Goal: Task Accomplishment & Management: Use online tool/utility

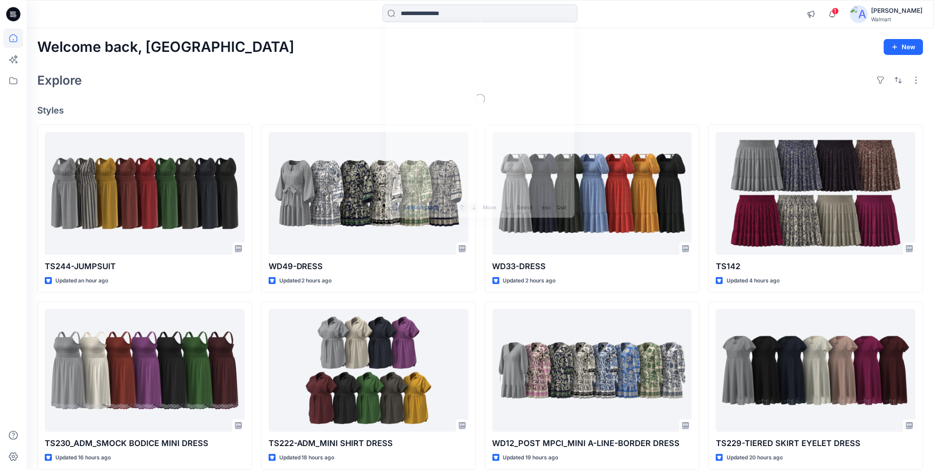
click at [437, 14] on input at bounding box center [480, 13] width 195 height 18
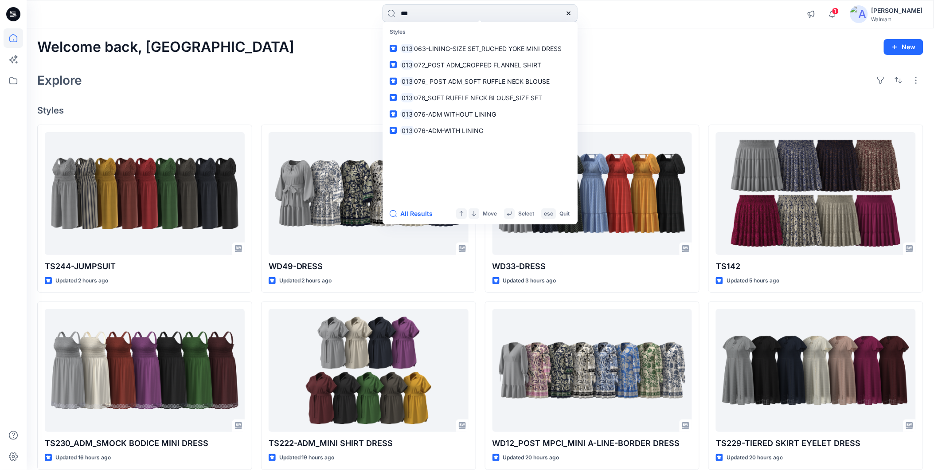
drag, startPoint x: 417, startPoint y: 12, endPoint x: 391, endPoint y: 16, distance: 26.5
click at [391, 16] on input "***" at bounding box center [480, 13] width 195 height 18
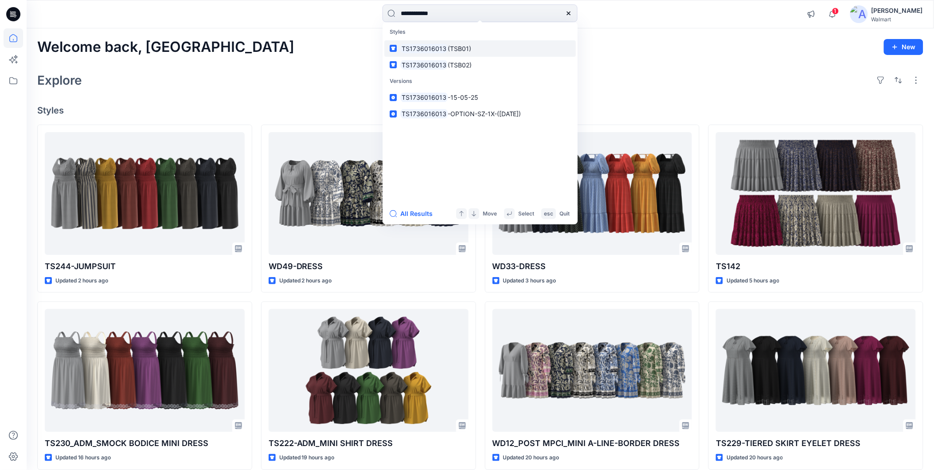
type input "**********"
click at [440, 46] on mark "TS1736016013" at bounding box center [423, 48] width 47 height 10
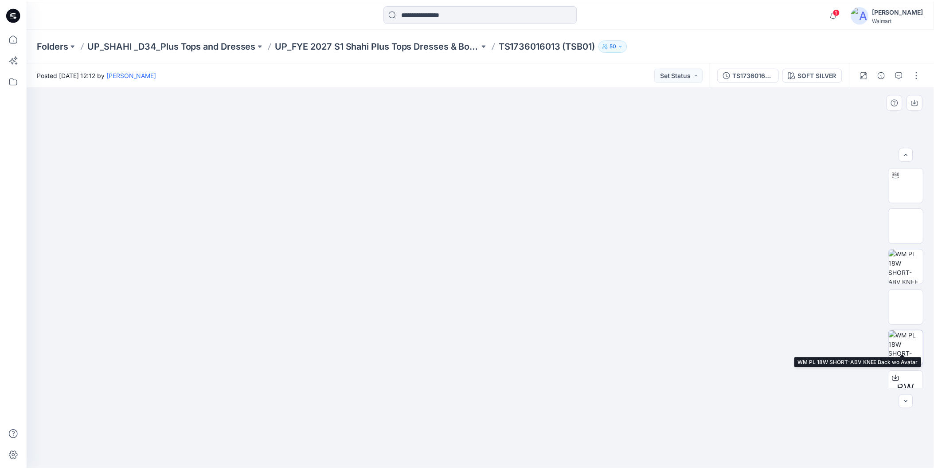
scroll to position [49, 0]
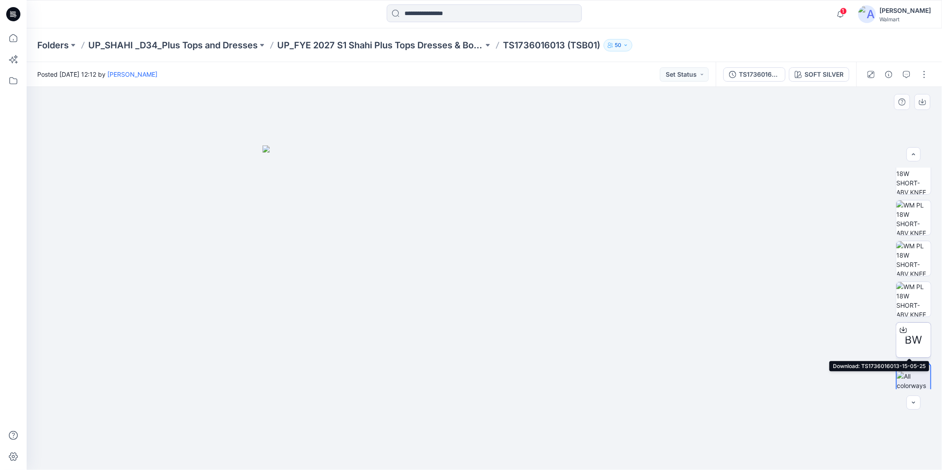
click at [901, 336] on div at bounding box center [903, 330] width 14 height 14
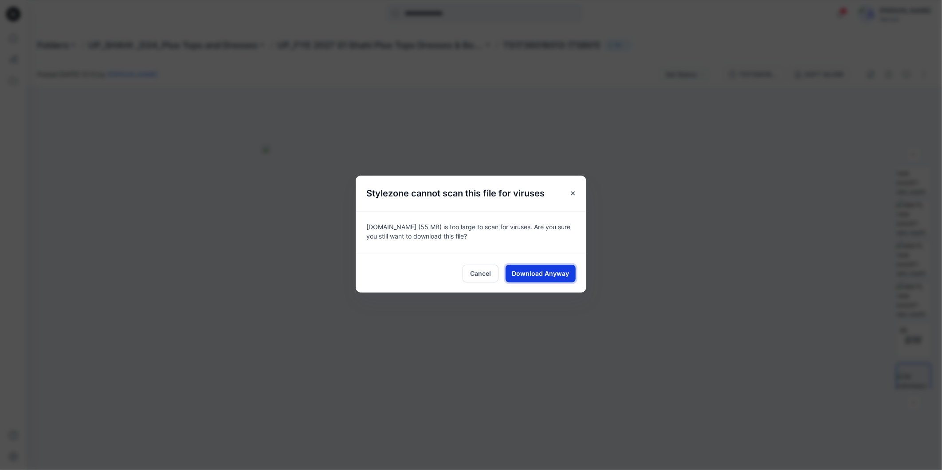
click at [545, 270] on span "Download Anyway" at bounding box center [540, 273] width 57 height 9
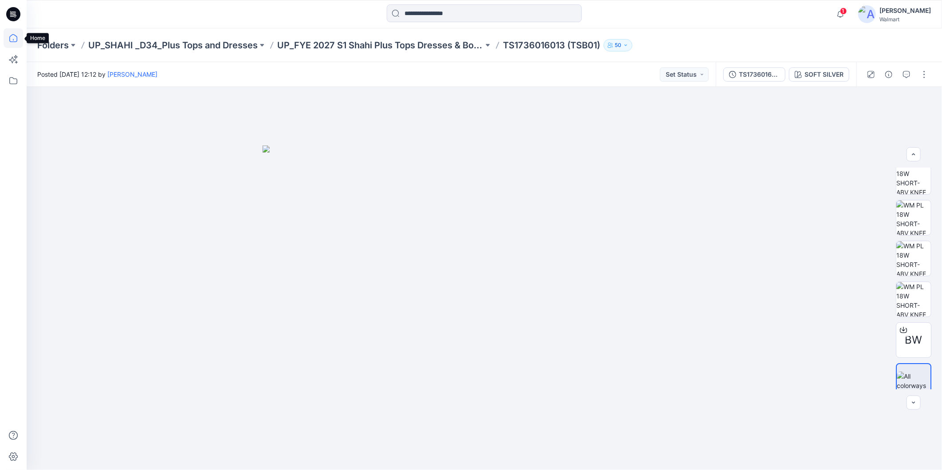
click at [13, 38] on icon at bounding box center [14, 38] width 20 height 20
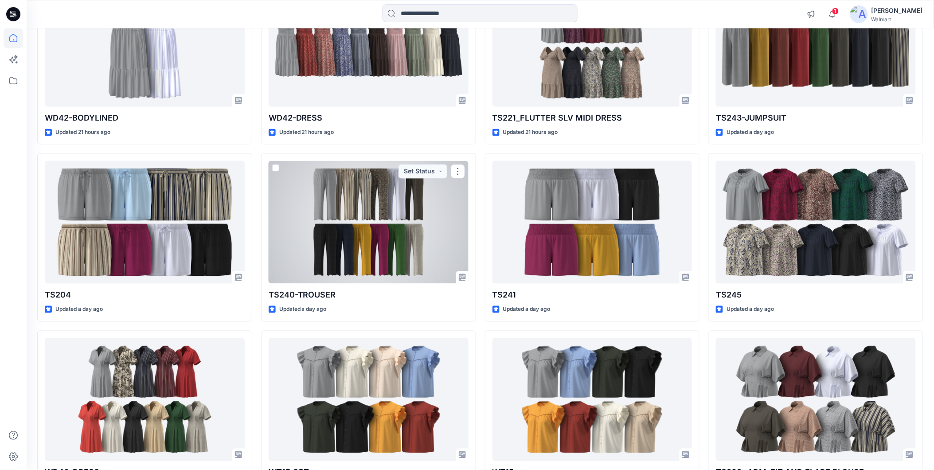
scroll to position [404, 0]
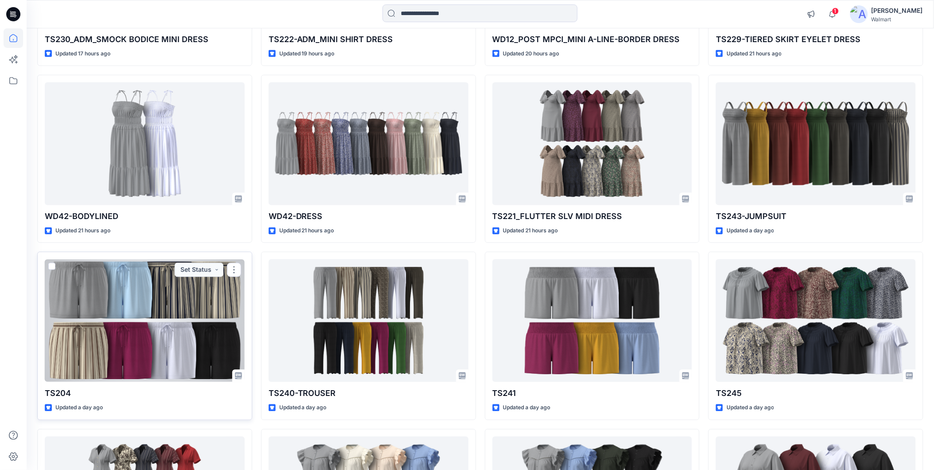
click at [150, 334] on div at bounding box center [145, 320] width 200 height 123
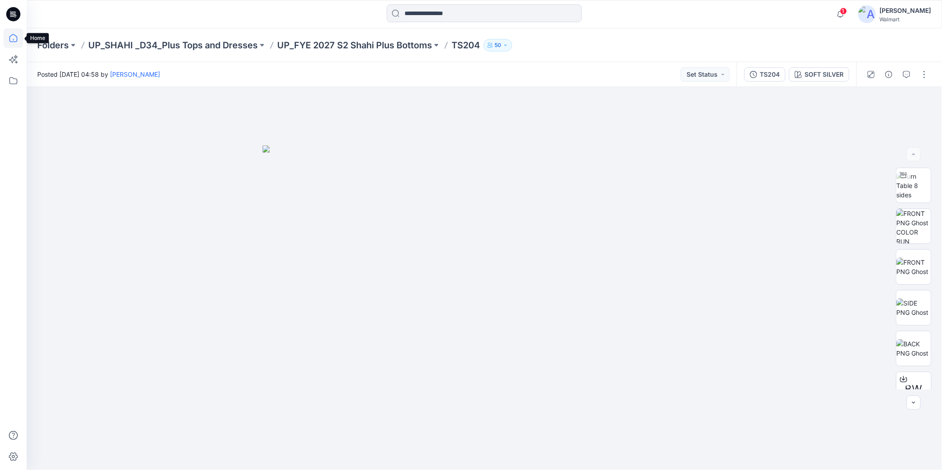
click at [15, 36] on icon at bounding box center [14, 38] width 20 height 20
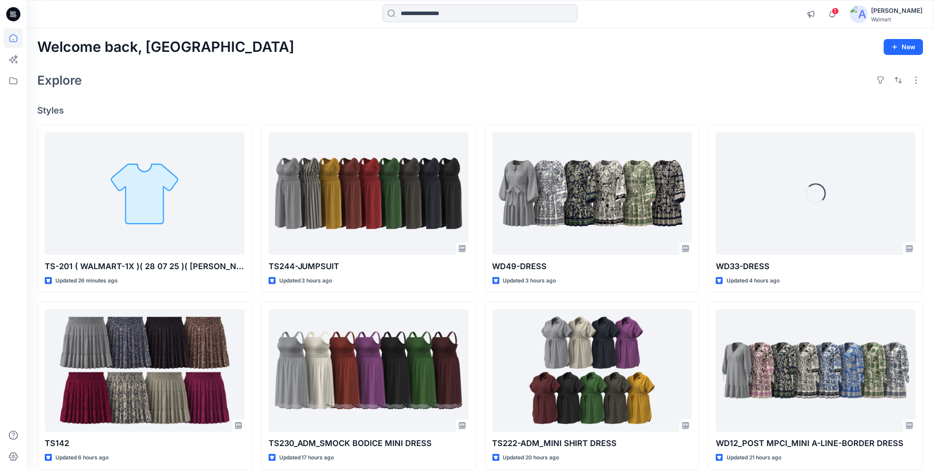
click at [422, 15] on input at bounding box center [480, 13] width 195 height 18
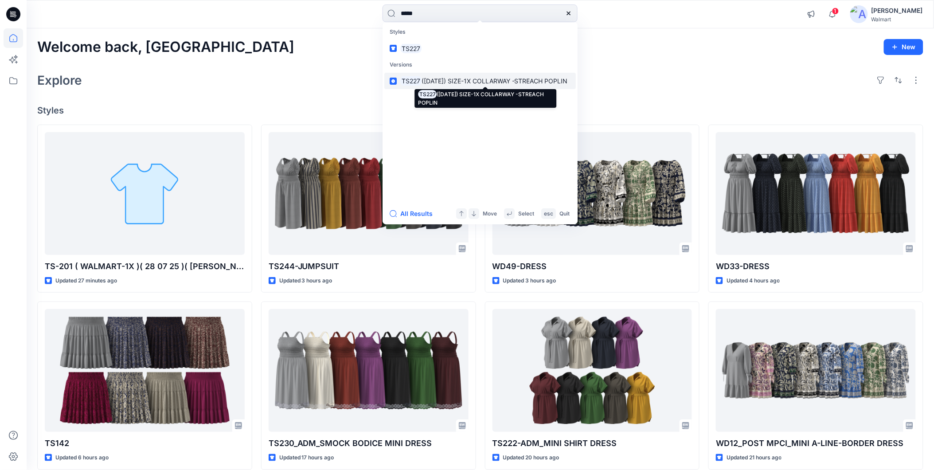
type input "*****"
click at [440, 81] on span "(21-06-2025) SIZE-1X COLLARWAY -STREACH POPLIN" at bounding box center [495, 81] width 146 height 8
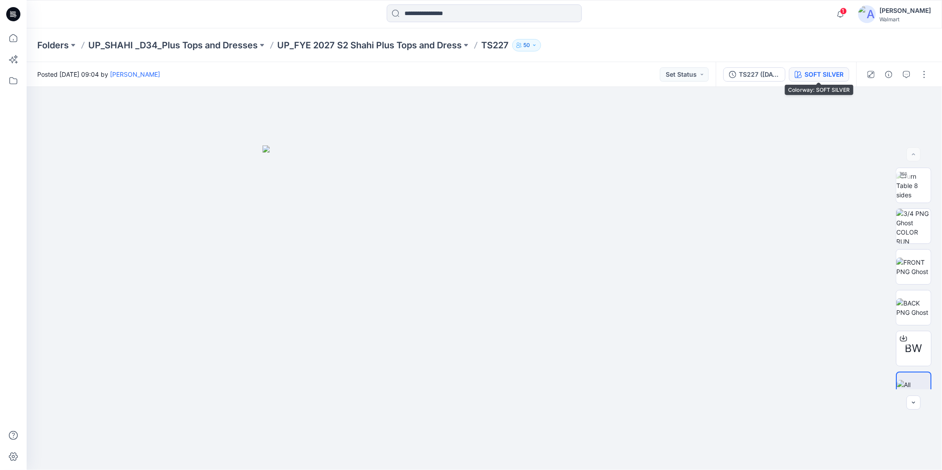
click at [808, 70] on div "SOFT SILVER" at bounding box center [823, 75] width 39 height 10
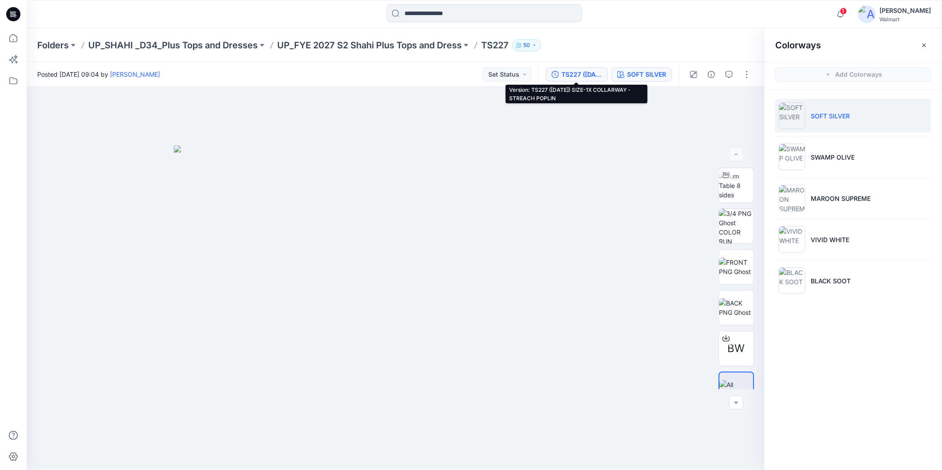
click at [592, 74] on div "TS227 (21-06-2025) SIZE-1X COLLARWAY -STREACH POPLIN" at bounding box center [581, 75] width 41 height 10
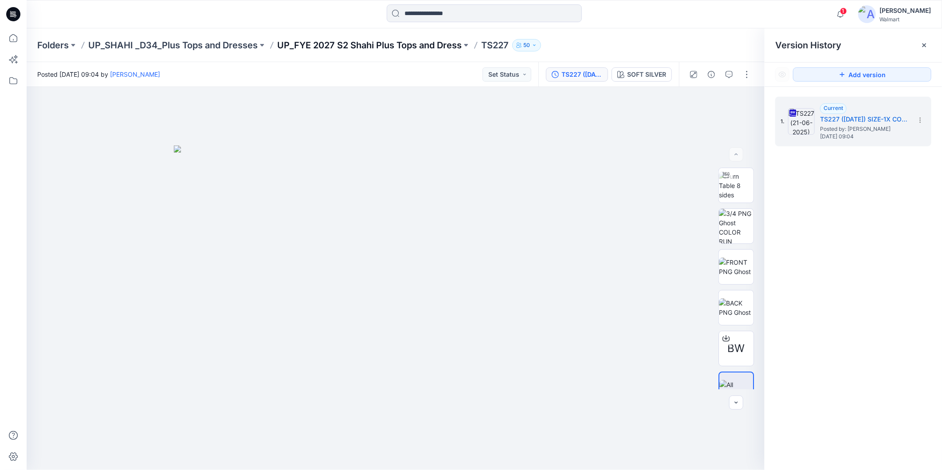
click at [280, 47] on p "UP_FYE 2027 S2 Shahi Plus Tops and Dress" at bounding box center [369, 45] width 184 height 12
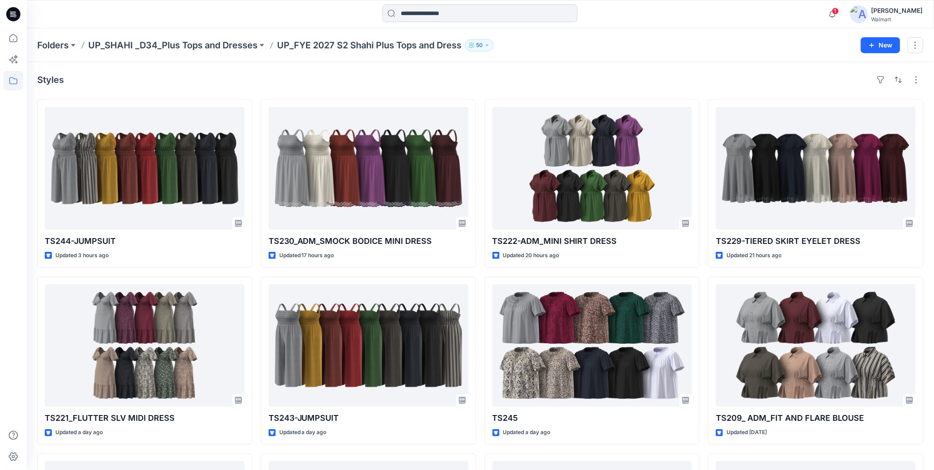
click at [444, 13] on input at bounding box center [480, 13] width 195 height 18
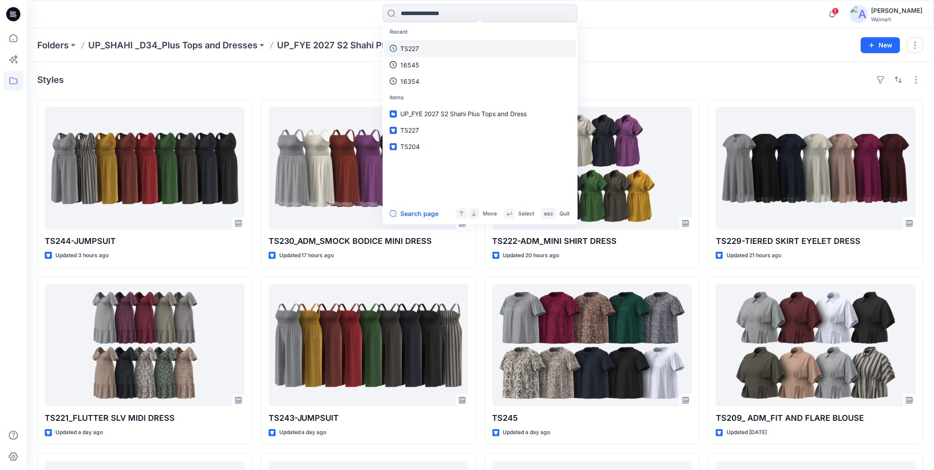
click at [418, 47] on p "TS227" at bounding box center [409, 48] width 19 height 9
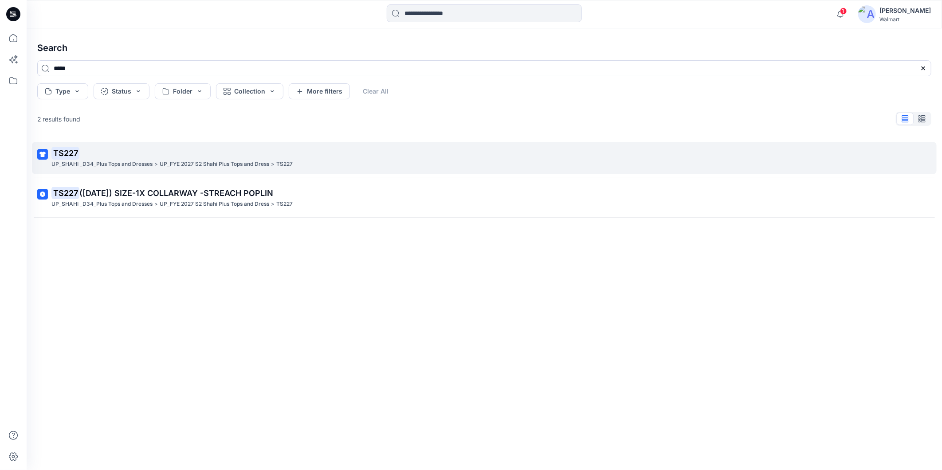
click at [95, 157] on p "TS227" at bounding box center [483, 153] width 864 height 12
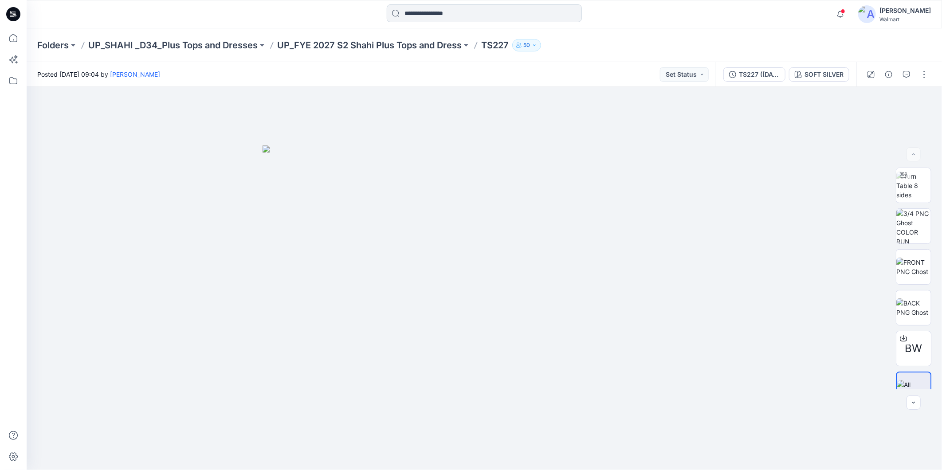
click at [420, 17] on input at bounding box center [484, 13] width 195 height 18
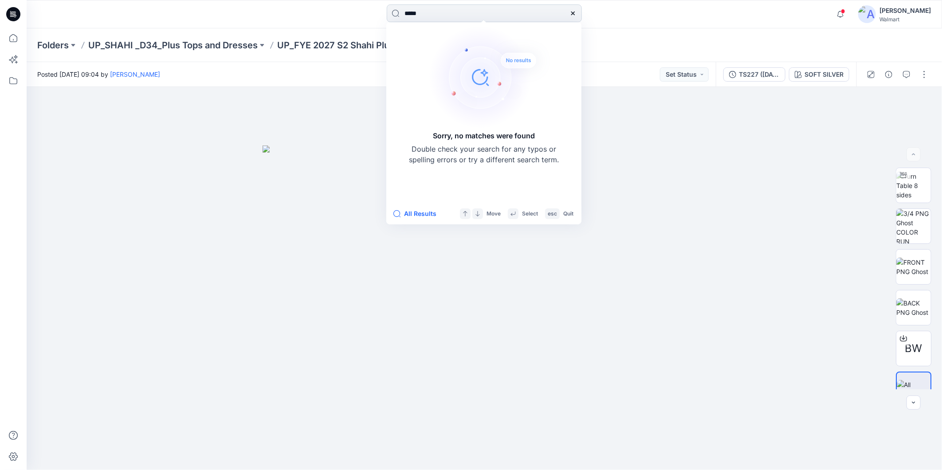
drag, startPoint x: 411, startPoint y: 14, endPoint x: 405, endPoint y: 16, distance: 6.5
click at [405, 16] on input "*****" at bounding box center [484, 13] width 195 height 18
type input "******"
drag, startPoint x: 442, startPoint y: 18, endPoint x: 419, endPoint y: 15, distance: 23.2
click at [397, 14] on input at bounding box center [484, 13] width 195 height 18
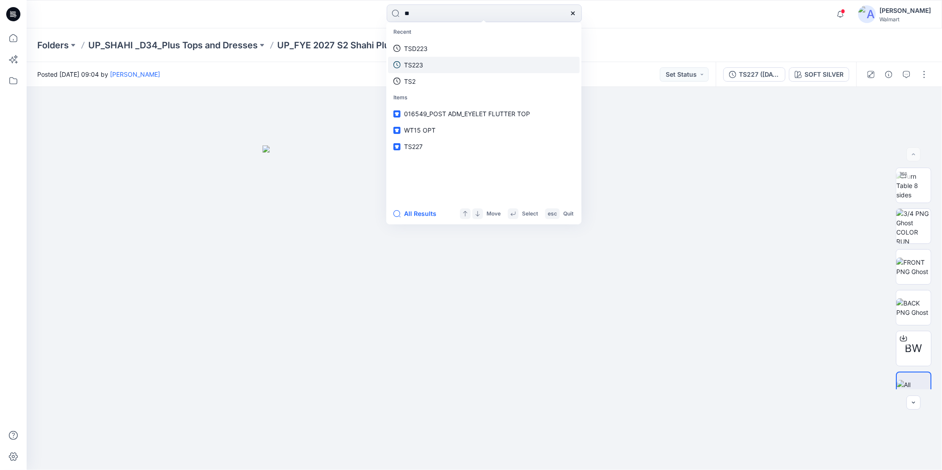
type input "**"
click at [426, 62] on link "TS223" at bounding box center [484, 65] width 192 height 16
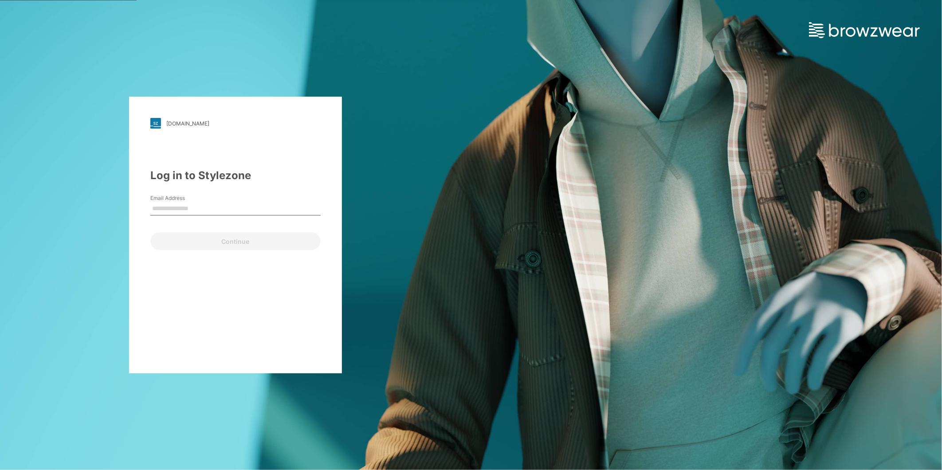
click at [184, 207] on input "Email Address" at bounding box center [235, 208] width 170 height 13
type input "**********"
click at [185, 239] on button "Continue" at bounding box center [235, 241] width 170 height 18
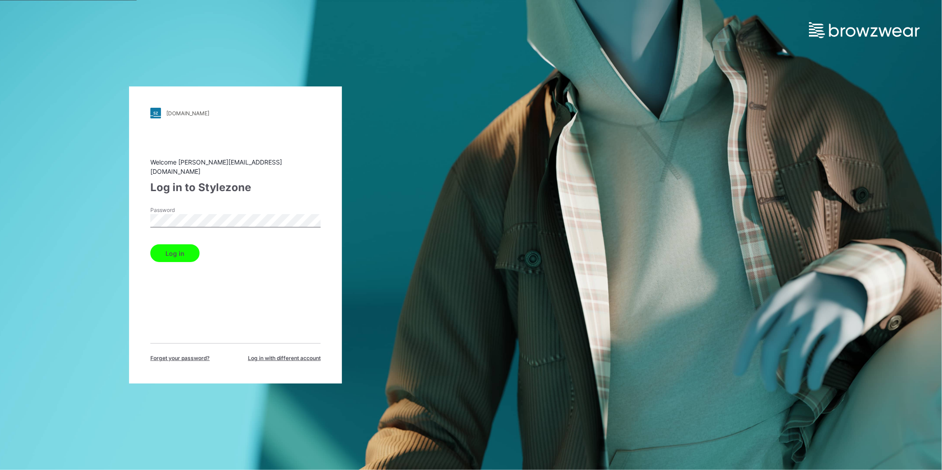
click at [171, 253] on button "Log in" at bounding box center [174, 253] width 49 height 18
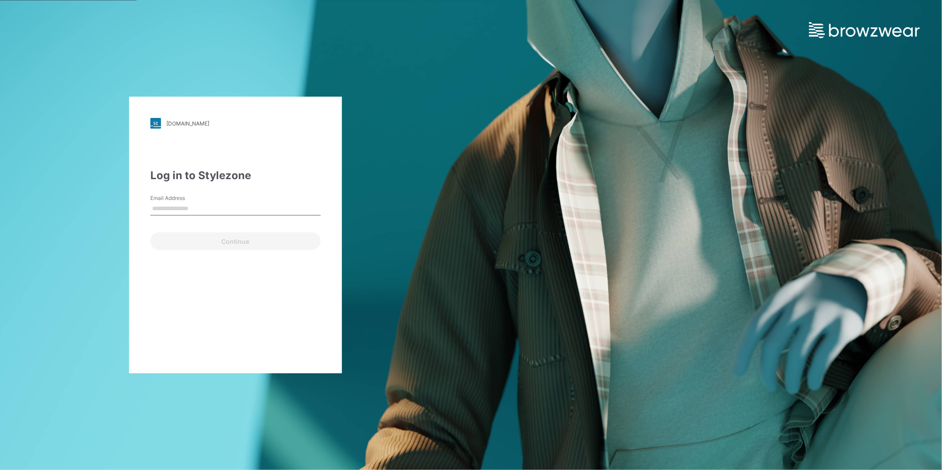
click at [187, 211] on input "Email Address" at bounding box center [235, 208] width 170 height 13
type input "**********"
click at [194, 238] on button "Continue" at bounding box center [235, 241] width 170 height 18
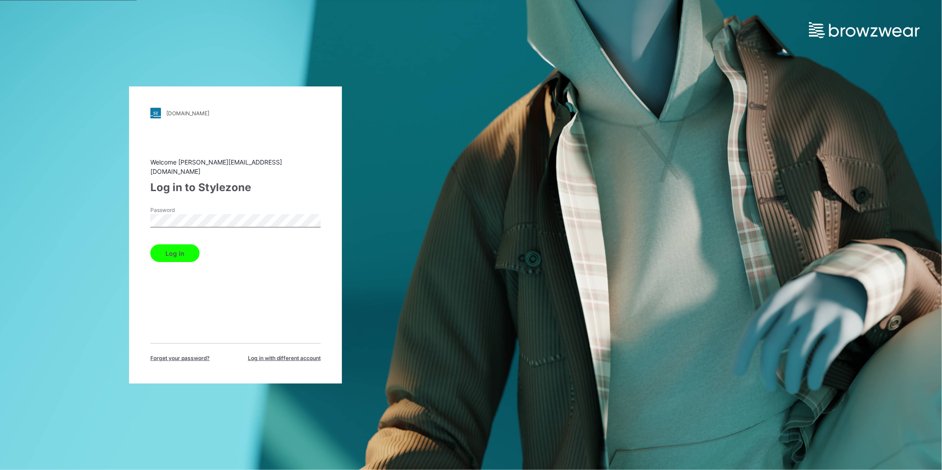
click at [170, 246] on button "Log in" at bounding box center [174, 253] width 49 height 18
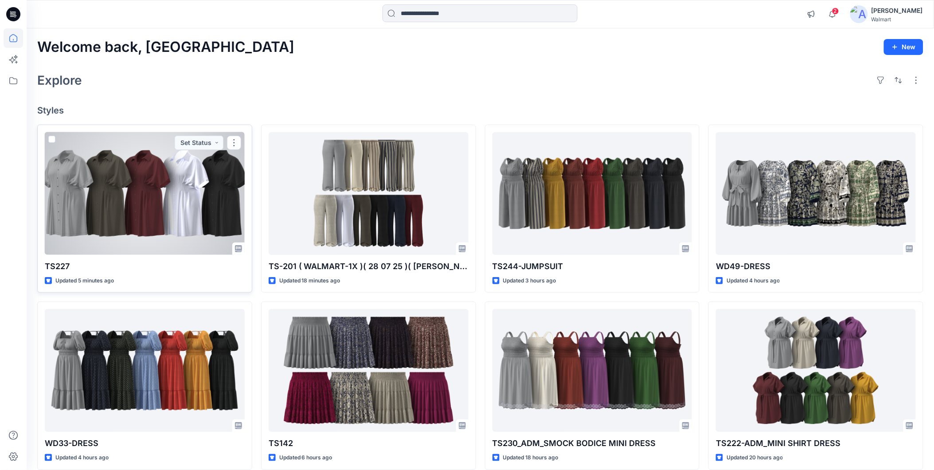
click at [119, 206] on div at bounding box center [145, 193] width 200 height 123
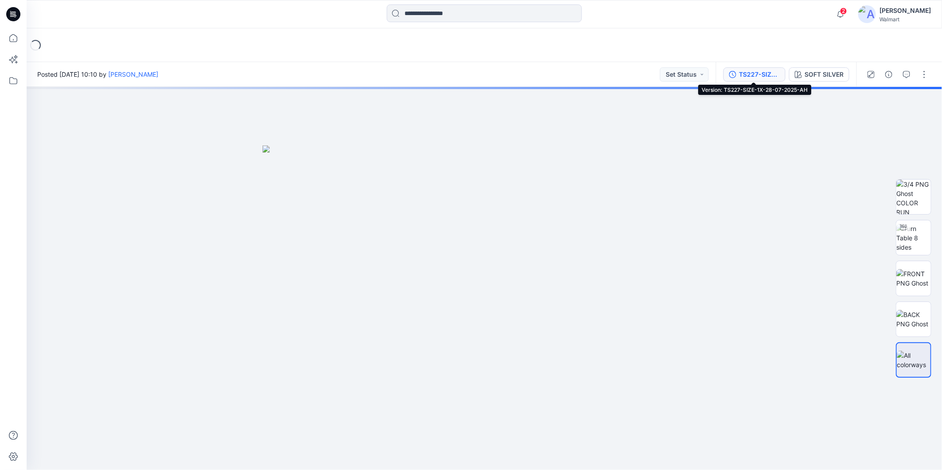
click at [761, 74] on div "TS227-SIZE-1X-28-07-2025-AH" at bounding box center [759, 75] width 41 height 10
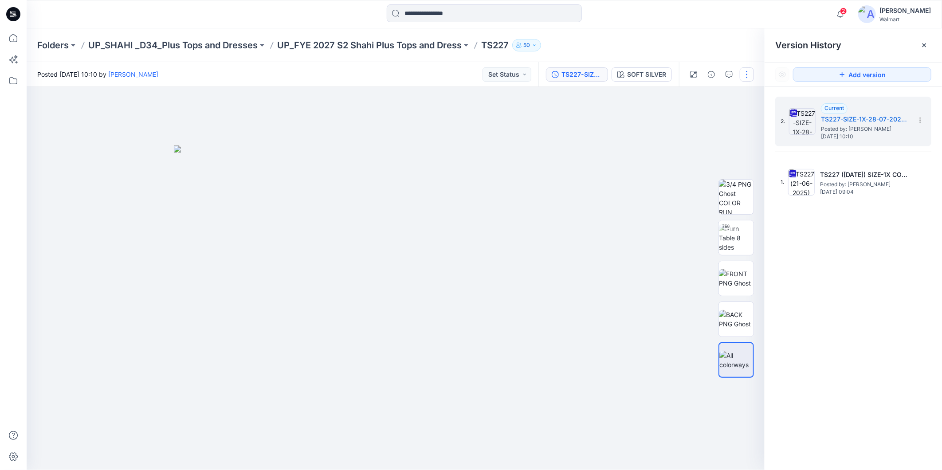
click at [745, 75] on button "button" at bounding box center [746, 74] width 14 height 14
click at [693, 115] on p "Edit" at bounding box center [690, 119] width 11 height 9
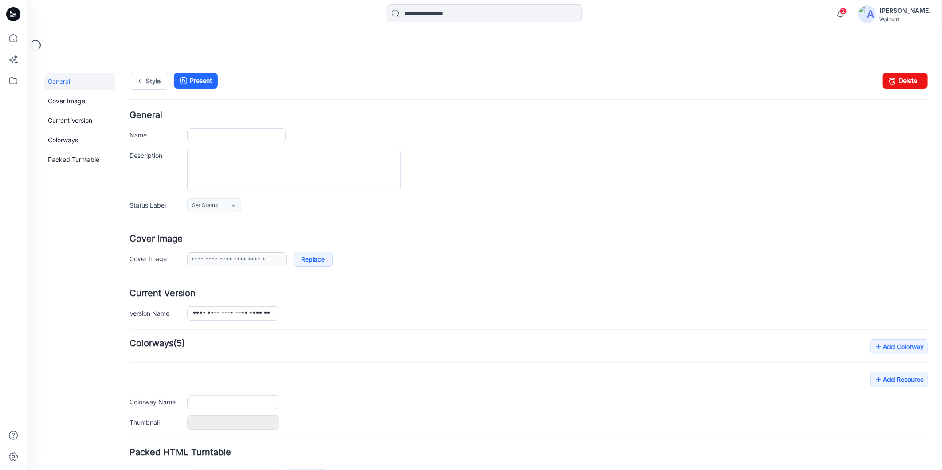
type input "*****"
type input "**********"
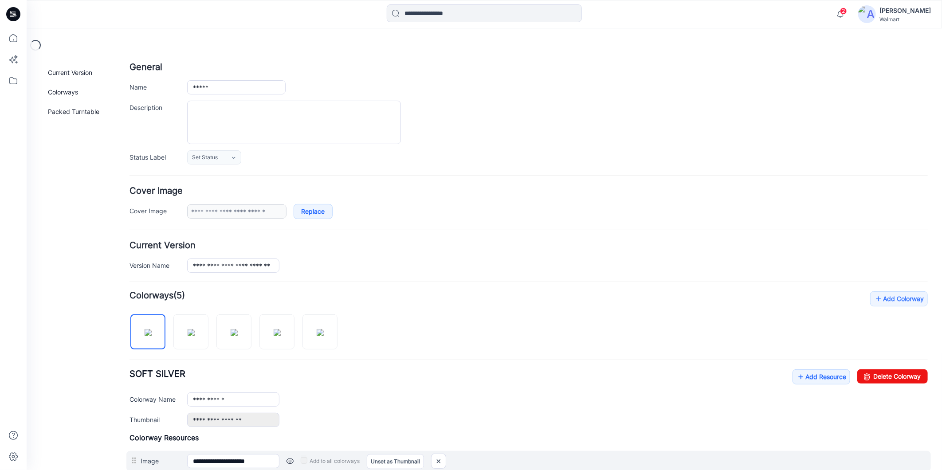
scroll to position [197, 0]
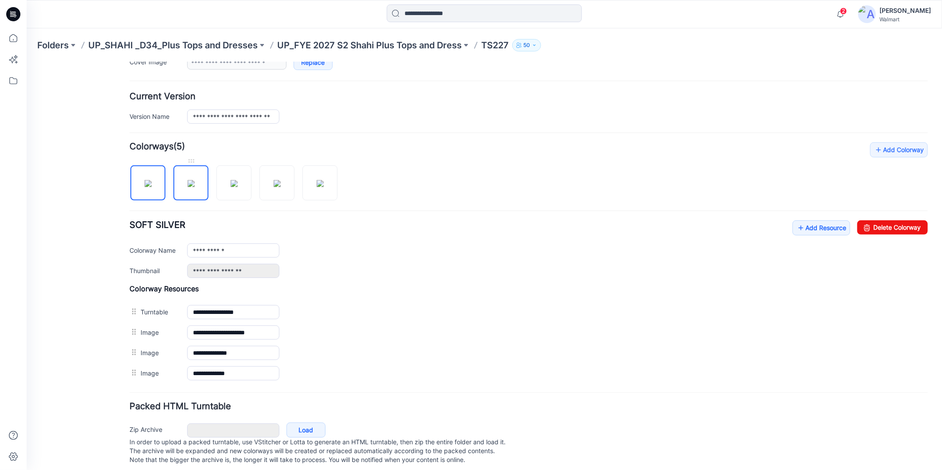
click at [191, 187] on img at bounding box center [190, 183] width 7 height 7
click at [230, 184] on img at bounding box center [233, 183] width 7 height 7
click at [273, 182] on img at bounding box center [276, 183] width 7 height 7
click at [316, 187] on img at bounding box center [319, 183] width 7 height 7
type input "**********"
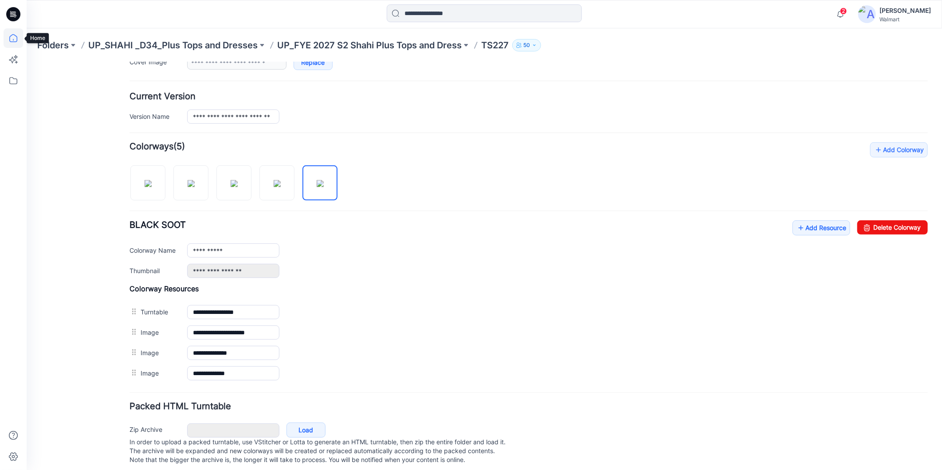
click at [12, 40] on icon at bounding box center [14, 38] width 20 height 20
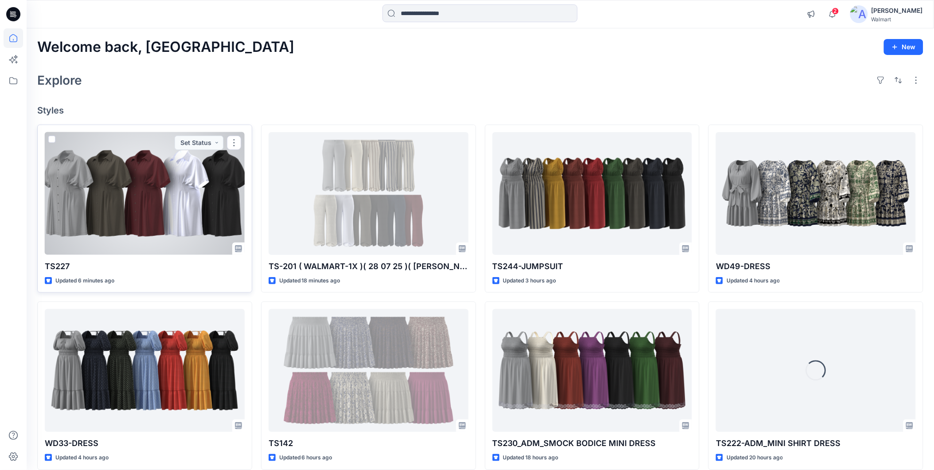
click at [139, 211] on div at bounding box center [145, 193] width 200 height 123
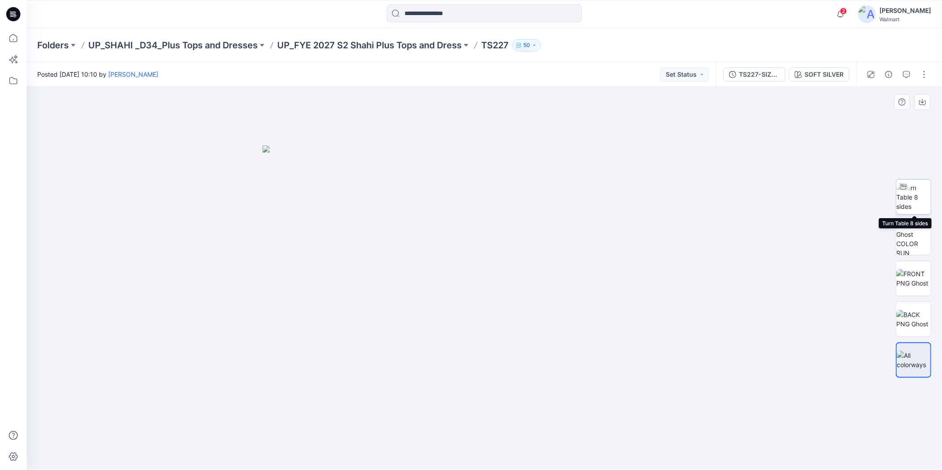
click at [908, 196] on img at bounding box center [913, 197] width 35 height 28
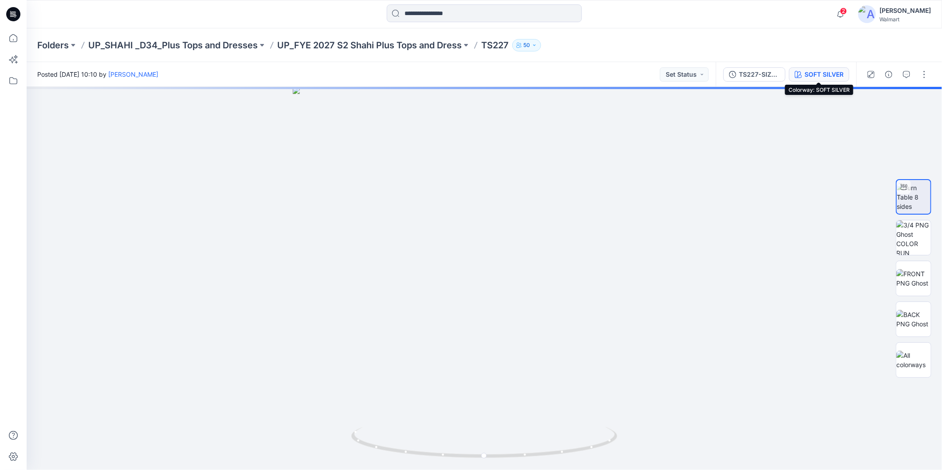
click at [822, 76] on div "SOFT SILVER" at bounding box center [823, 75] width 39 height 10
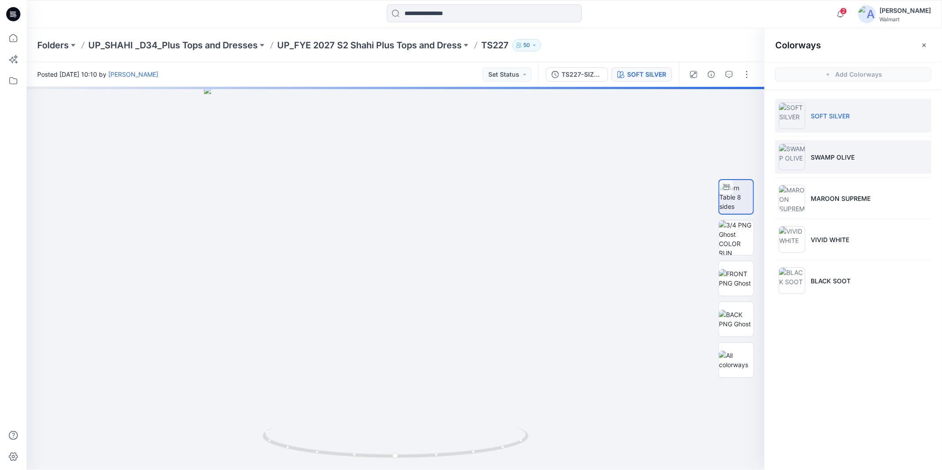
click at [831, 156] on p "SWAMP OLIVE" at bounding box center [832, 156] width 44 height 9
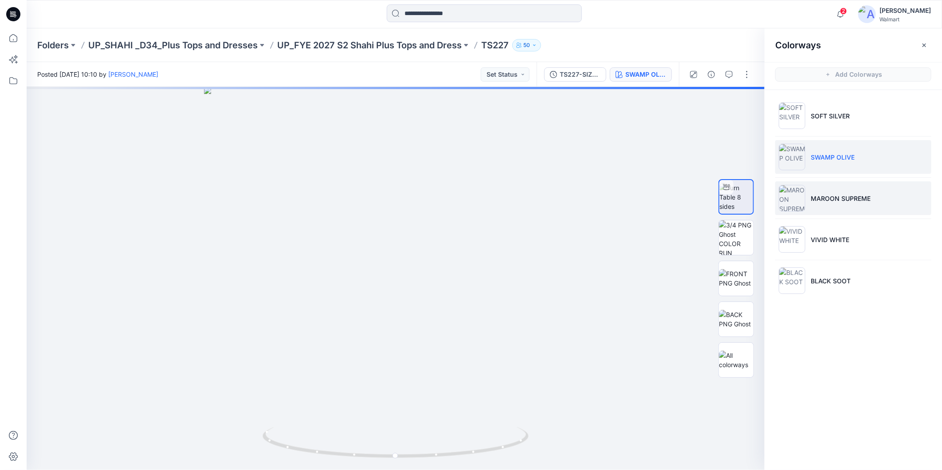
click at [827, 203] on li "MAROON SUPREME" at bounding box center [853, 198] width 156 height 34
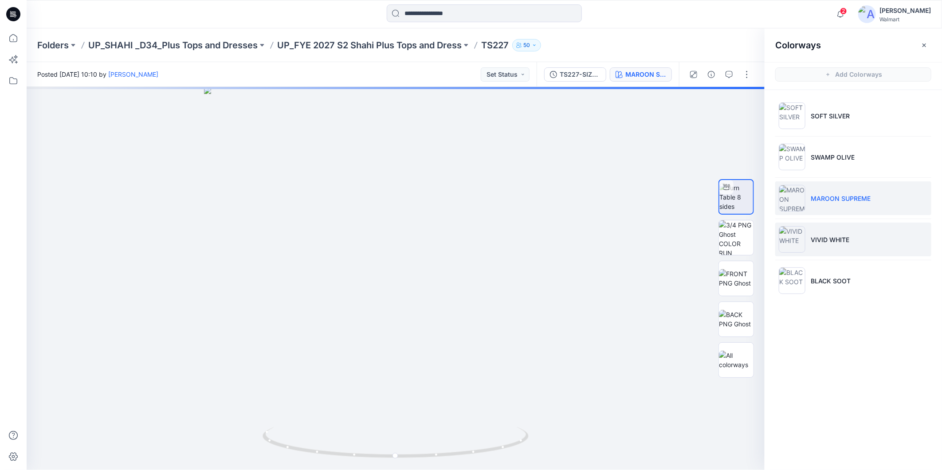
click at [815, 244] on li "VIVID WHITE" at bounding box center [853, 240] width 156 height 34
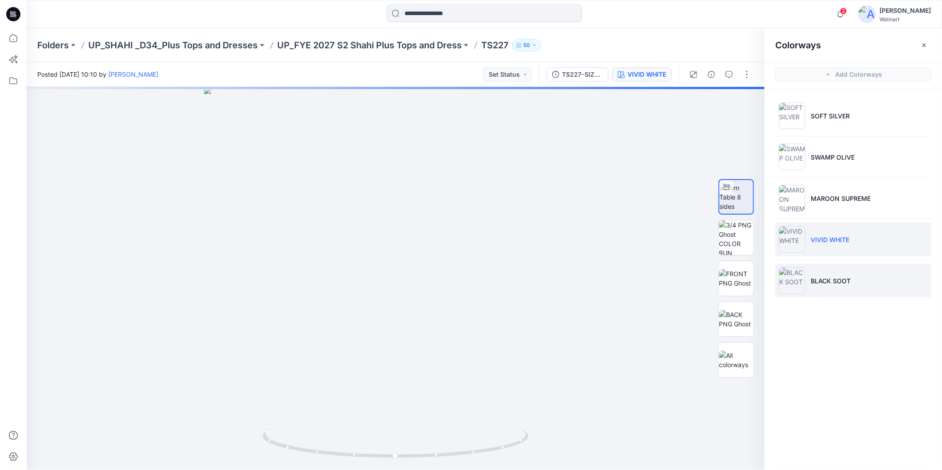
click at [831, 277] on p "BLACK SOOT" at bounding box center [830, 280] width 40 height 9
click at [14, 41] on icon at bounding box center [14, 38] width 20 height 20
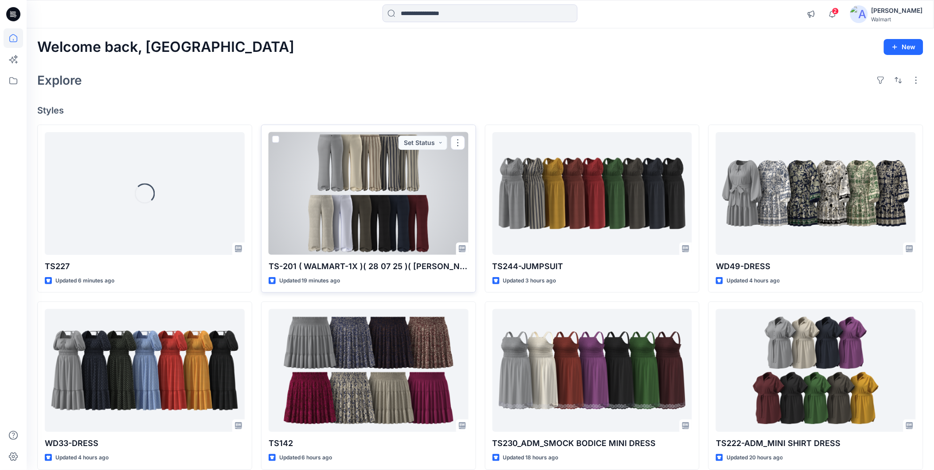
click at [369, 216] on div at bounding box center [369, 193] width 200 height 123
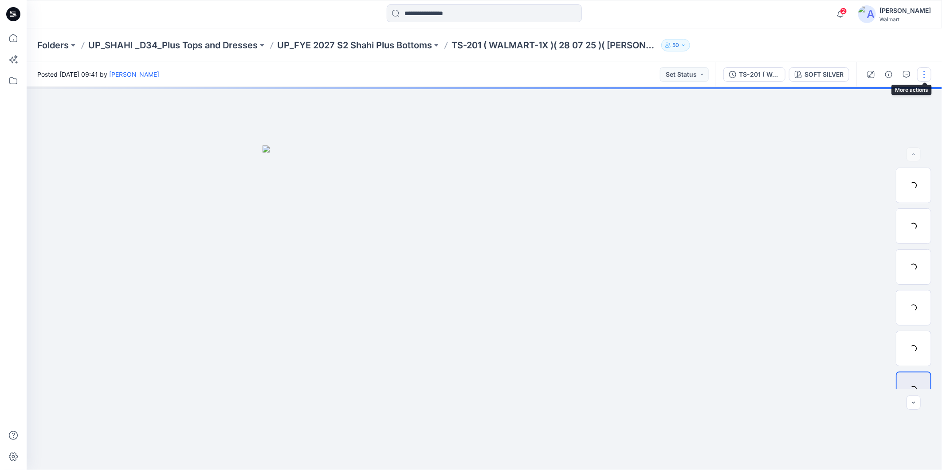
click at [921, 72] on button "button" at bounding box center [924, 74] width 14 height 14
click at [862, 117] on p "Edit" at bounding box center [867, 119] width 11 height 9
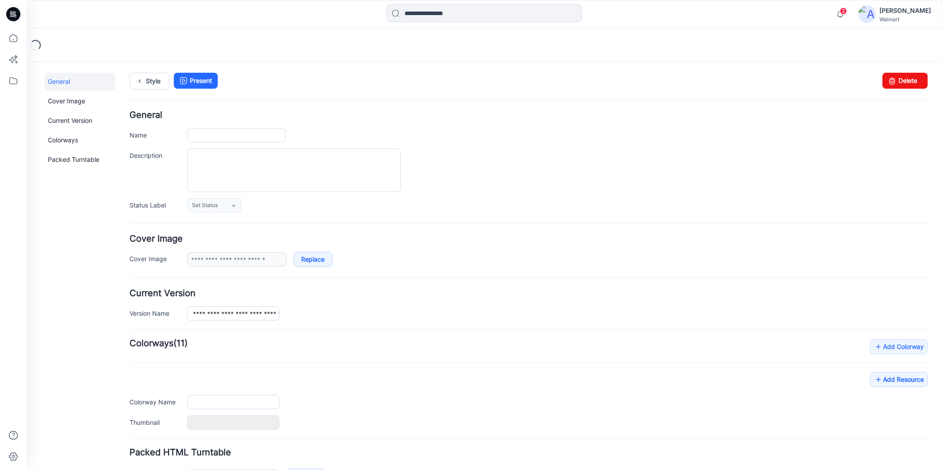
type input "**********"
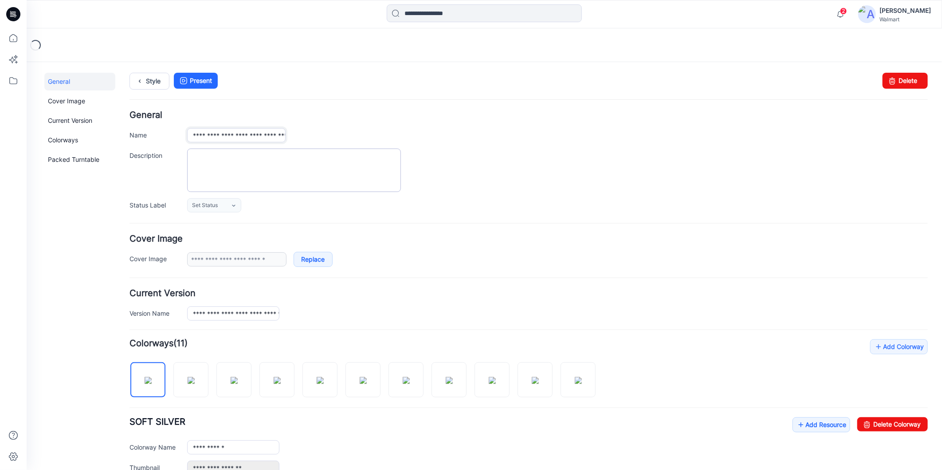
scroll to position [0, 76]
drag, startPoint x: 214, startPoint y: 134, endPoint x: 291, endPoint y: 148, distance: 78.9
click at [291, 148] on div "**********" at bounding box center [528, 161] width 798 height 102
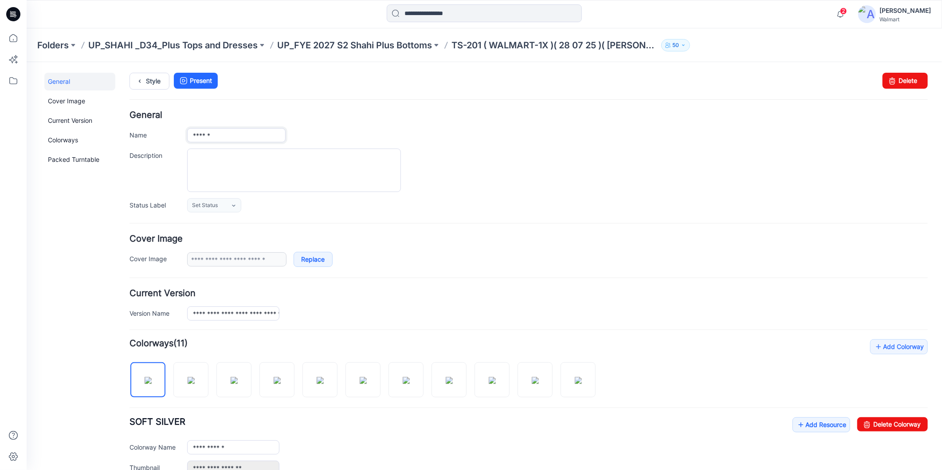
click at [202, 135] on input "******" at bounding box center [236, 135] width 98 height 14
type input "*****"
drag, startPoint x: 215, startPoint y: 311, endPoint x: 284, endPoint y: 317, distance: 69.8
click at [284, 317] on div "**********" at bounding box center [557, 313] width 740 height 14
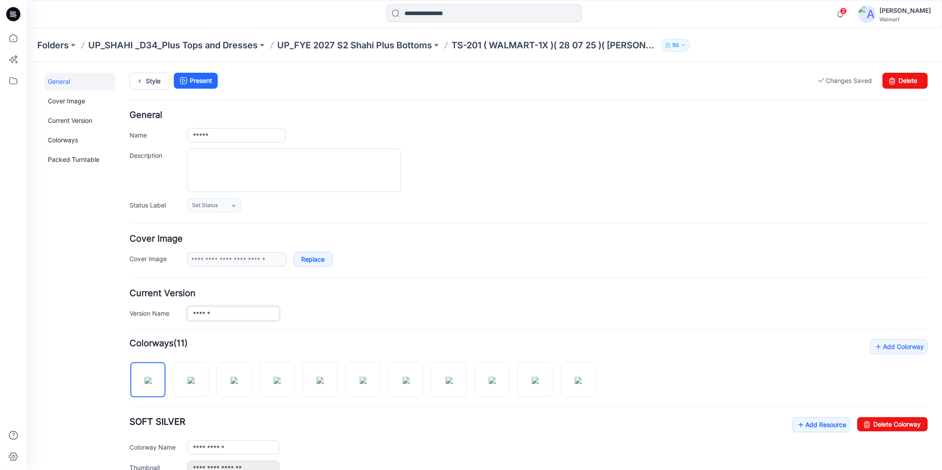
scroll to position [0, 0]
click at [202, 314] on input "******" at bounding box center [233, 313] width 92 height 14
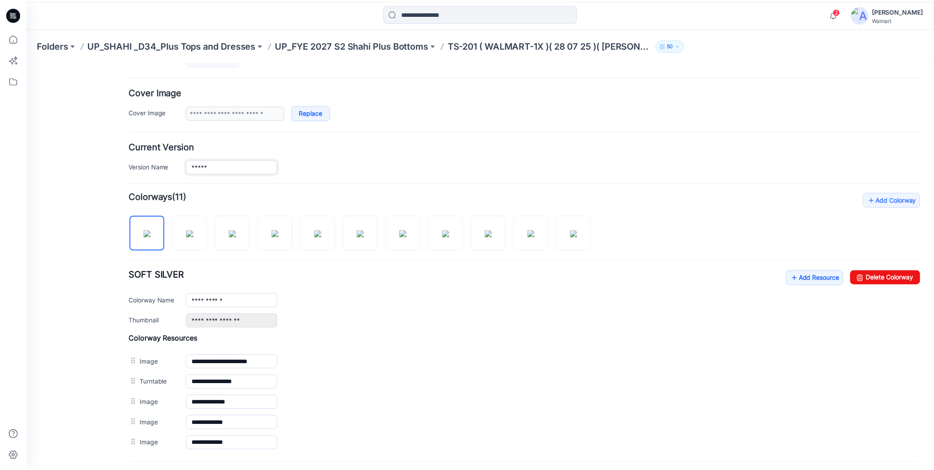
scroll to position [148, 0]
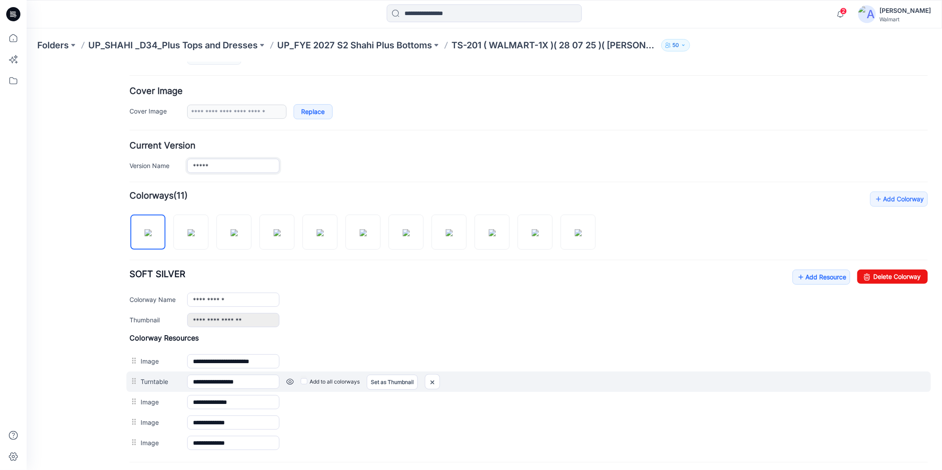
type input "*****"
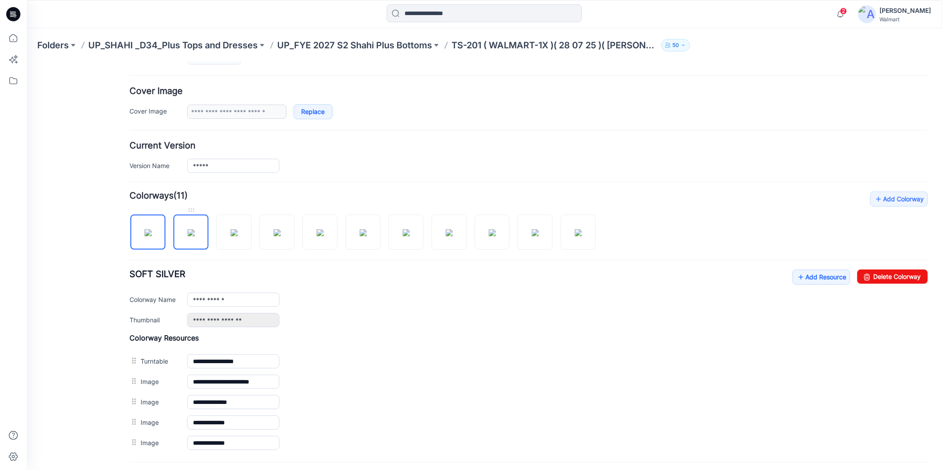
click at [188, 236] on img at bounding box center [190, 232] width 7 height 7
click at [233, 236] on img at bounding box center [233, 232] width 7 height 7
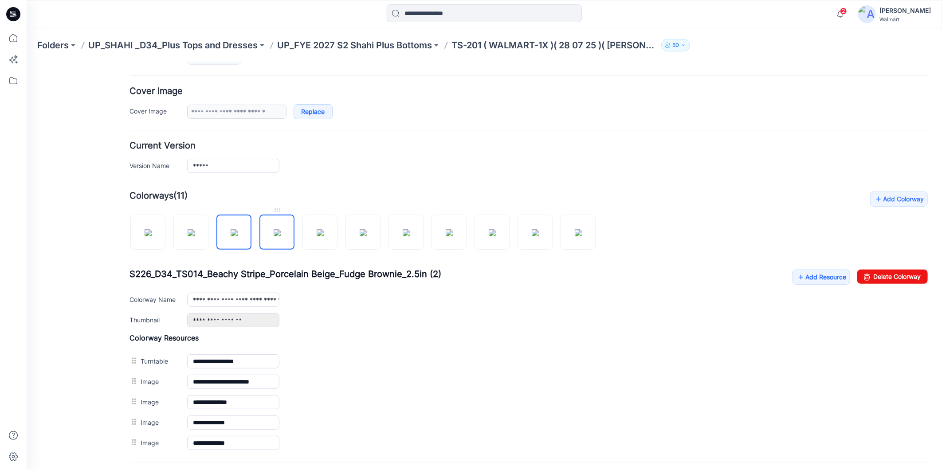
click at [273, 236] on img at bounding box center [276, 232] width 7 height 7
drag, startPoint x: 310, startPoint y: 240, endPoint x: 262, endPoint y: 292, distance: 71.2
click at [316, 236] on img at bounding box center [319, 232] width 7 height 7
click at [359, 236] on img at bounding box center [362, 232] width 7 height 7
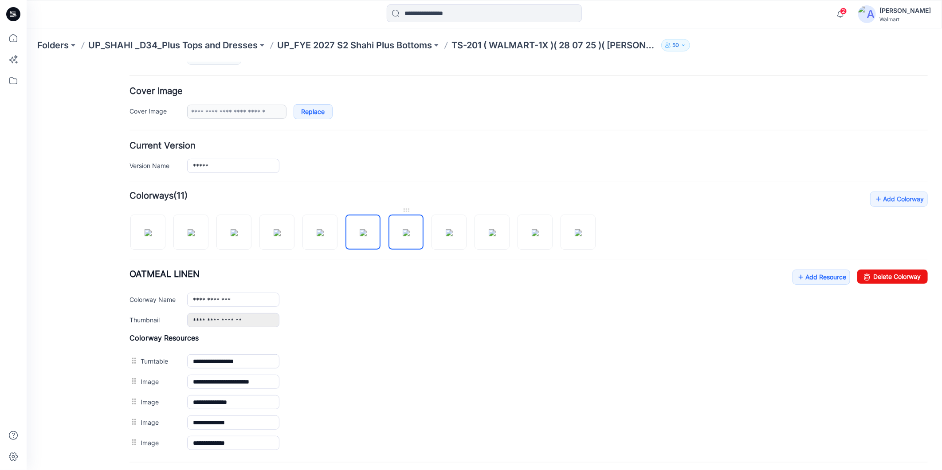
click at [402, 236] on img at bounding box center [405, 232] width 7 height 7
click at [449, 236] on img at bounding box center [448, 232] width 7 height 7
click at [489, 236] on img at bounding box center [491, 232] width 7 height 7
click at [533, 236] on img at bounding box center [534, 232] width 7 height 7
click at [574, 236] on img at bounding box center [577, 232] width 7 height 7
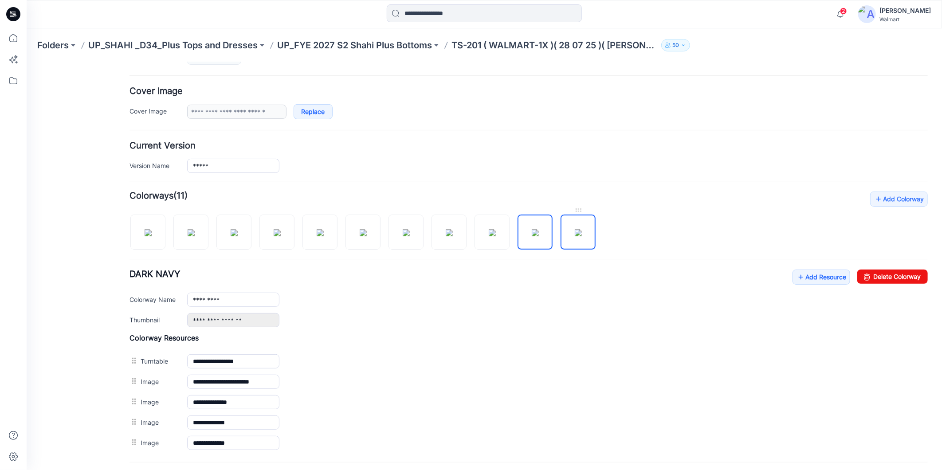
type input "**********"
click at [15, 41] on icon at bounding box center [14, 38] width 20 height 20
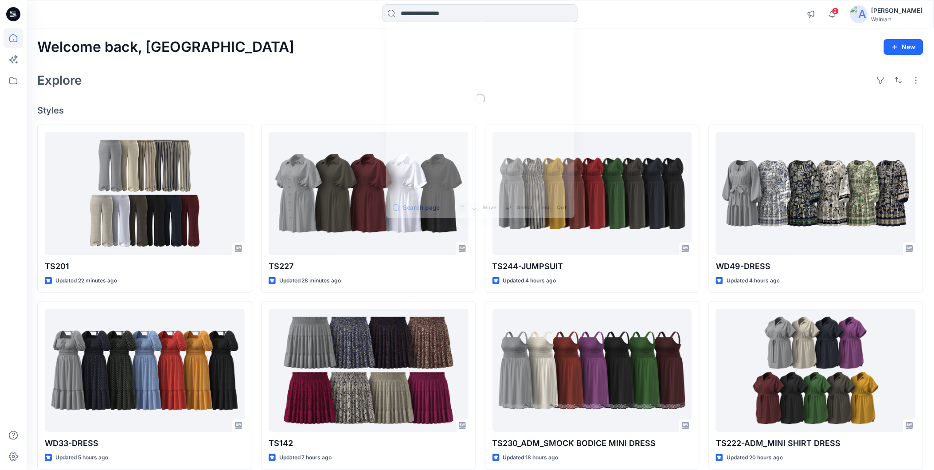
click at [427, 14] on input at bounding box center [480, 13] width 195 height 18
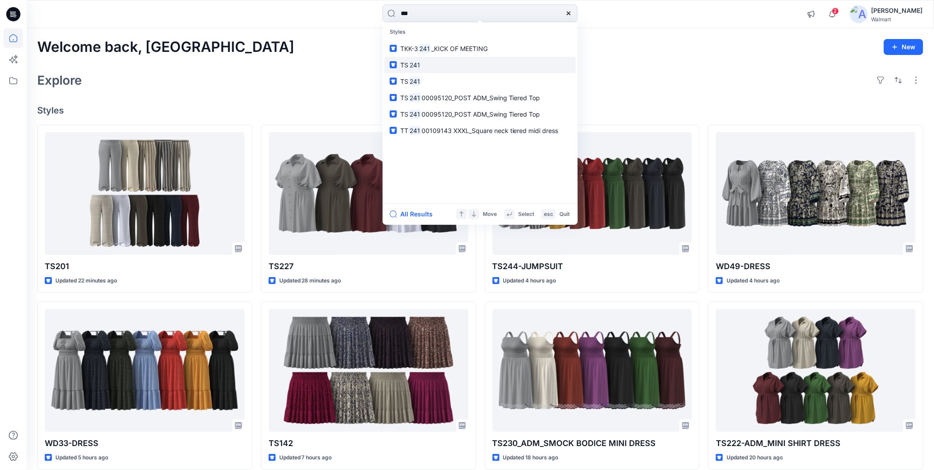
type input "***"
click at [418, 63] on mark "241" at bounding box center [414, 65] width 13 height 10
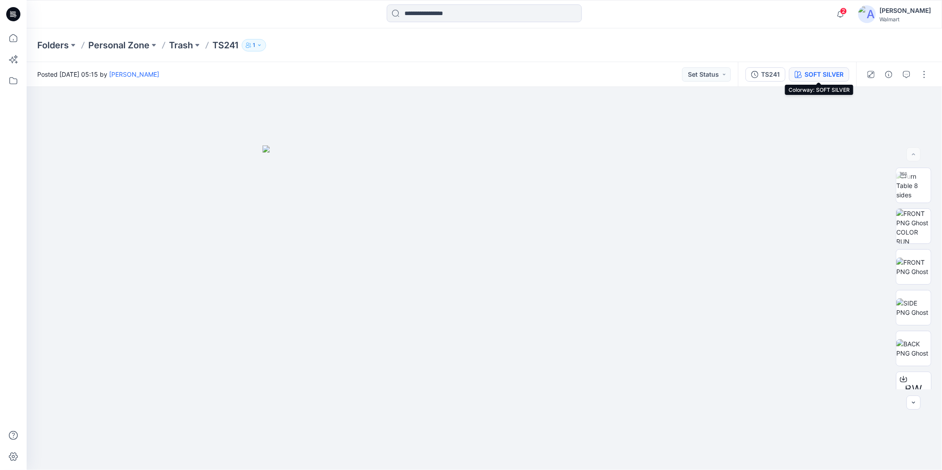
click at [812, 72] on div "SOFT SILVER" at bounding box center [823, 75] width 39 height 10
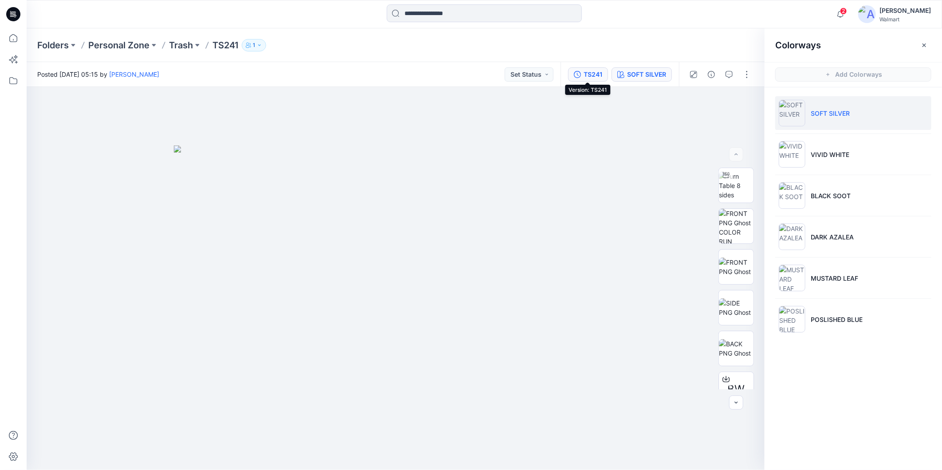
click at [589, 79] on button "TS241" at bounding box center [588, 74] width 40 height 14
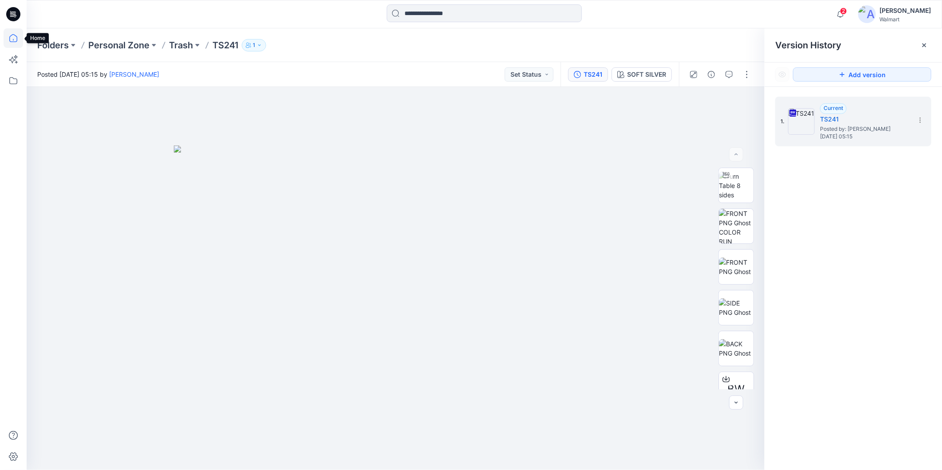
click at [14, 36] on icon at bounding box center [14, 38] width 20 height 20
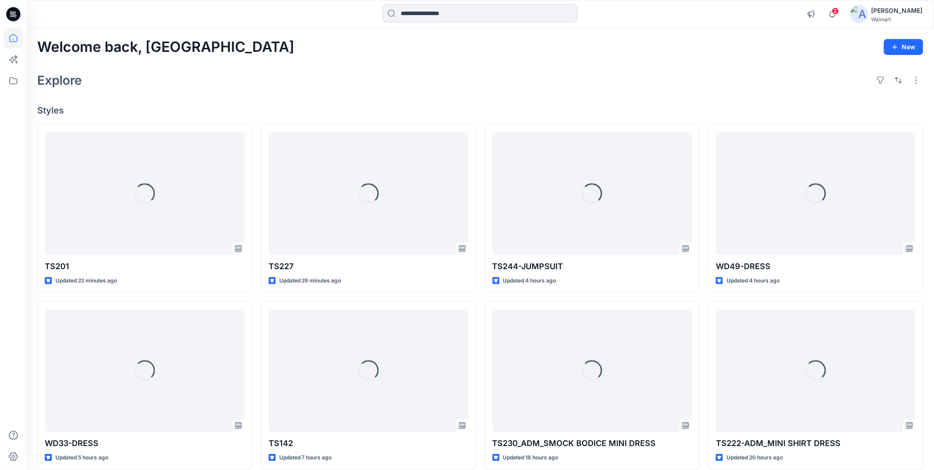
click at [417, 16] on input at bounding box center [480, 13] width 195 height 18
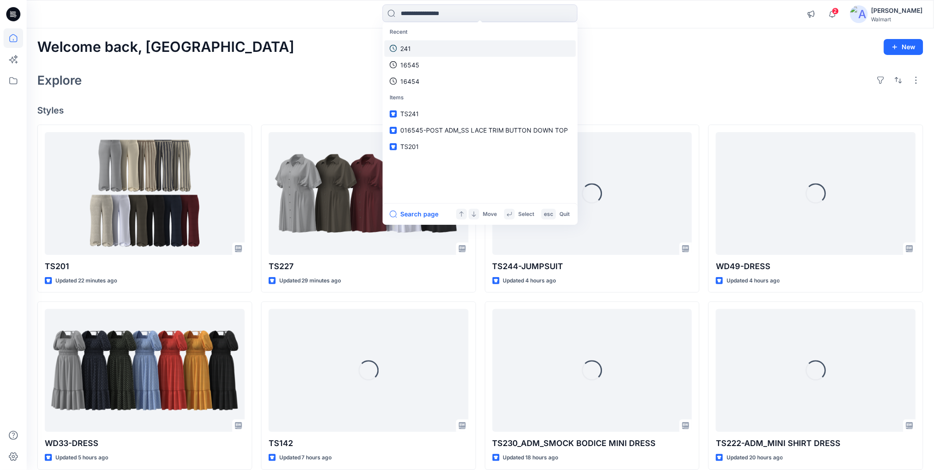
click at [407, 47] on p "241" at bounding box center [405, 48] width 11 height 9
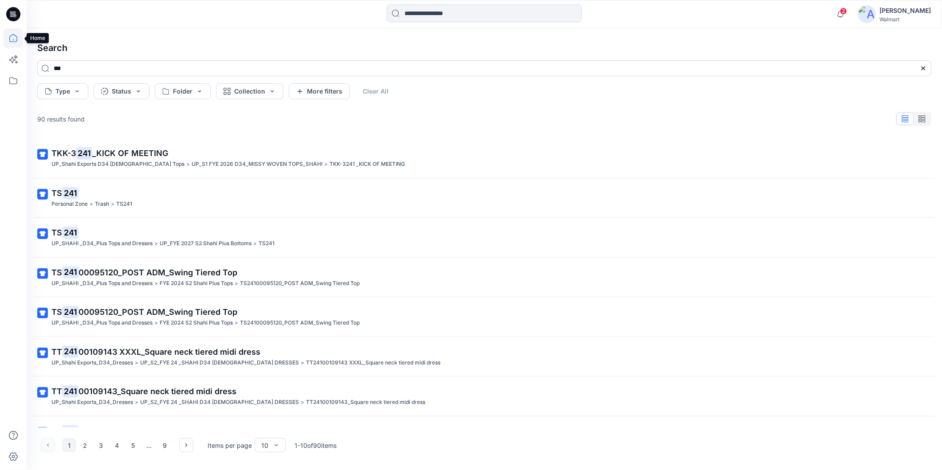
click at [12, 38] on icon at bounding box center [14, 38] width 20 height 20
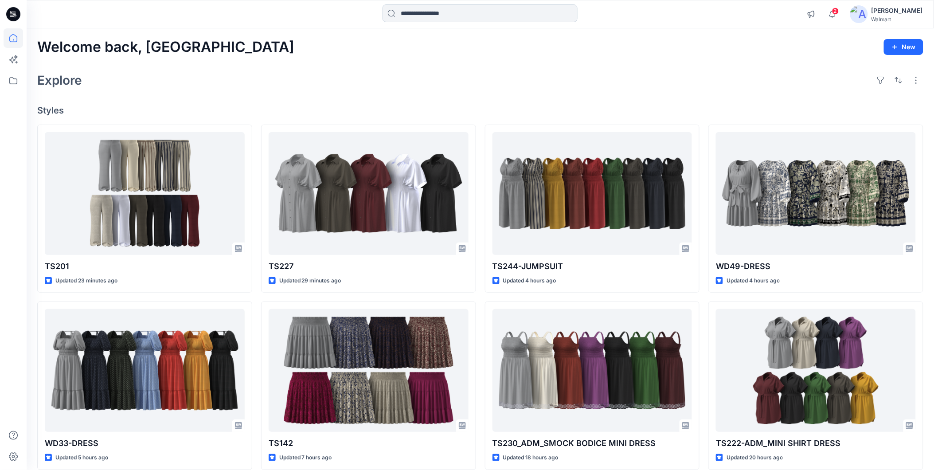
click at [401, 12] on input at bounding box center [480, 13] width 195 height 18
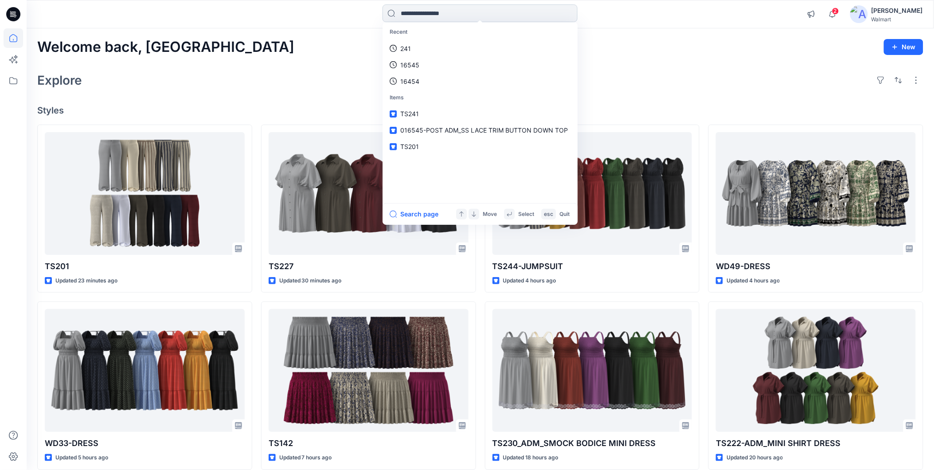
click at [413, 16] on input at bounding box center [480, 13] width 195 height 18
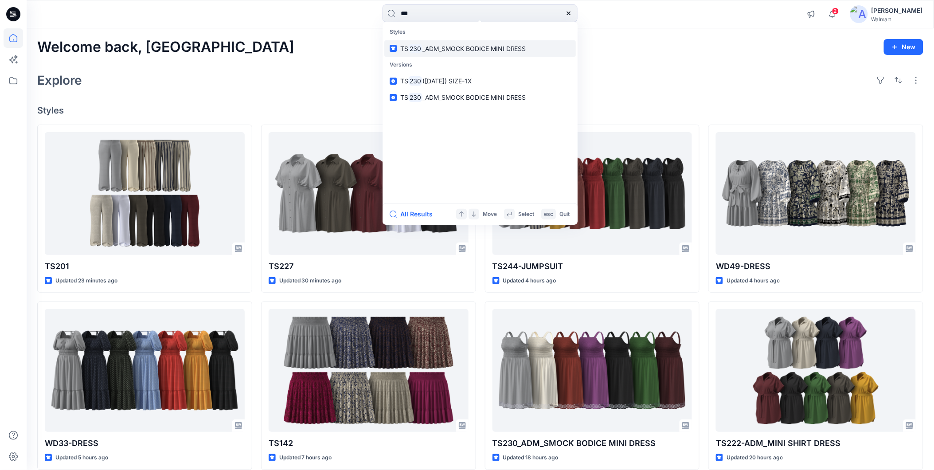
type input "***"
click at [436, 47] on span "_ADM_SMOCK BODICE MINI DRESS" at bounding box center [474, 49] width 104 height 8
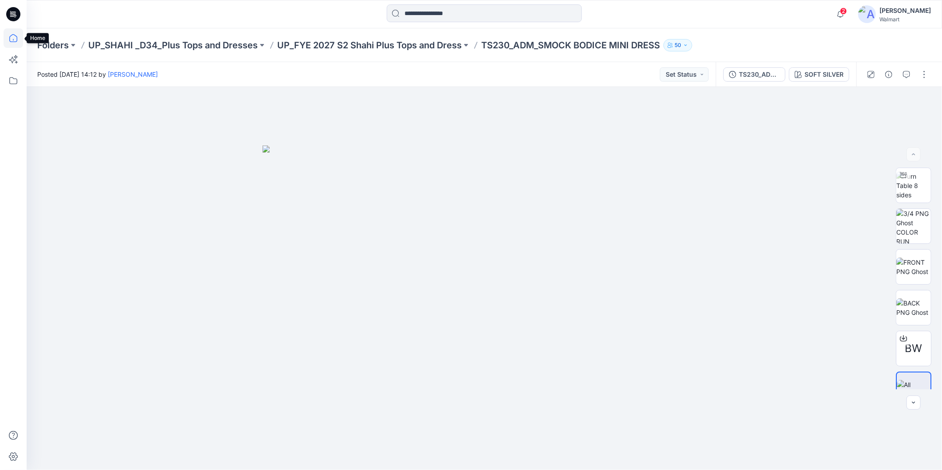
click at [12, 43] on icon at bounding box center [14, 38] width 20 height 20
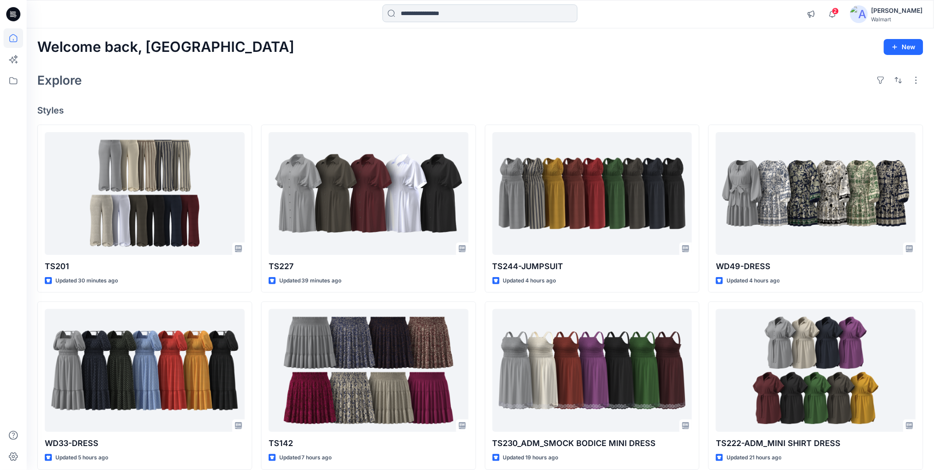
click at [453, 16] on input at bounding box center [480, 13] width 195 height 18
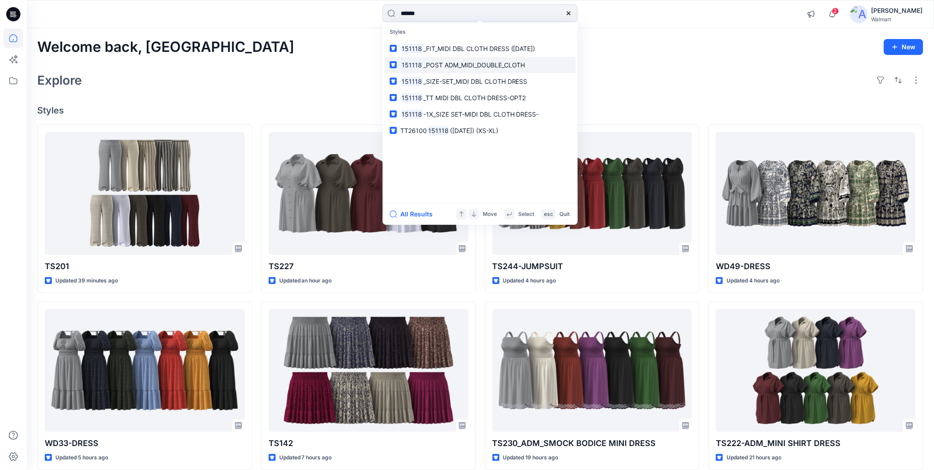
type input "******"
click at [445, 64] on span "_POST ADM_MIDI_DOUBLE_CLOTH" at bounding box center [474, 65] width 102 height 8
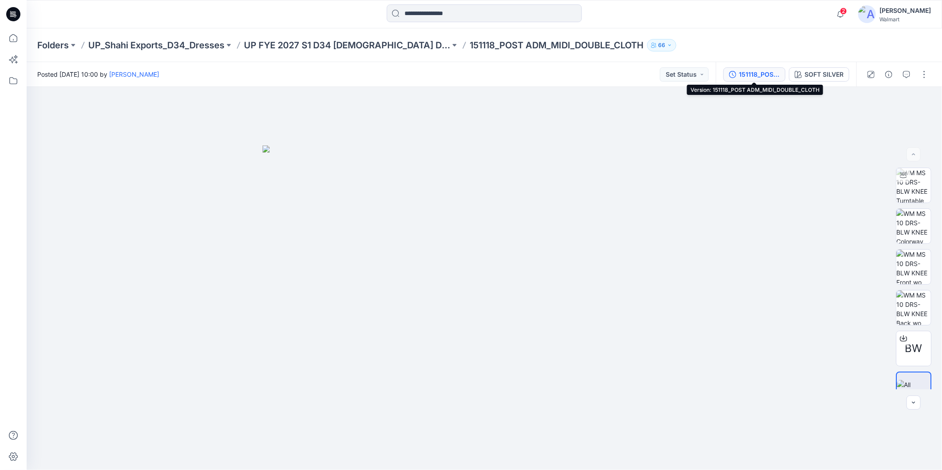
click at [752, 76] on div "151118_POST ADM_MIDI_DOUBLE_CLOTH" at bounding box center [759, 75] width 41 height 10
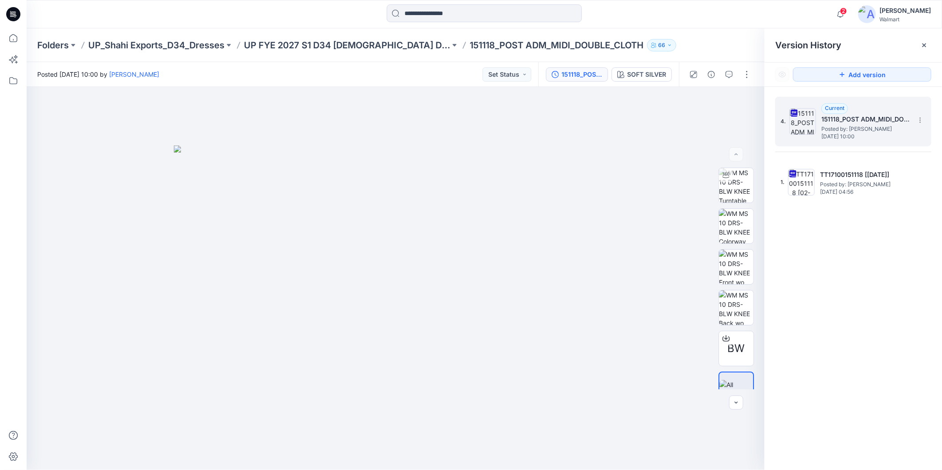
click at [844, 125] on span "Posted by: [PERSON_NAME]" at bounding box center [865, 129] width 89 height 9
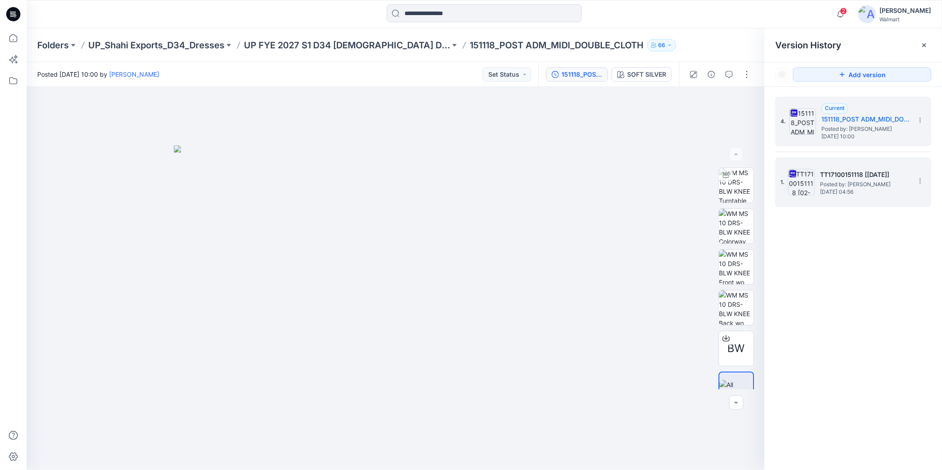
click at [852, 192] on span "[DATE] 04:56" at bounding box center [864, 192] width 89 height 6
click at [825, 125] on span "Posted by: [PERSON_NAME]" at bounding box center [865, 129] width 89 height 9
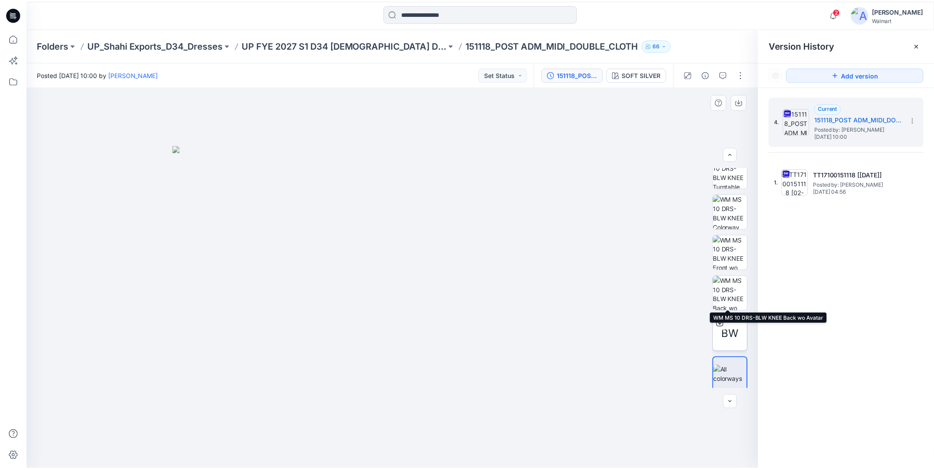
scroll to position [18, 0]
click at [13, 41] on icon at bounding box center [14, 38] width 20 height 20
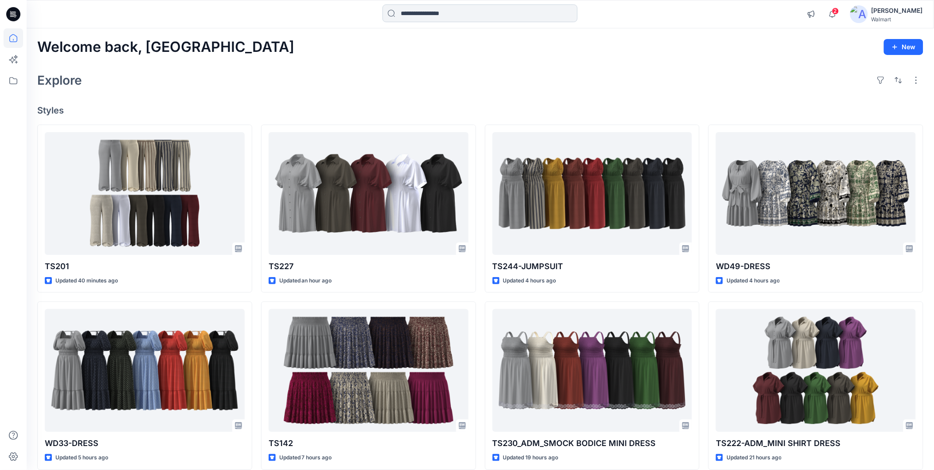
click at [411, 11] on input at bounding box center [480, 13] width 195 height 18
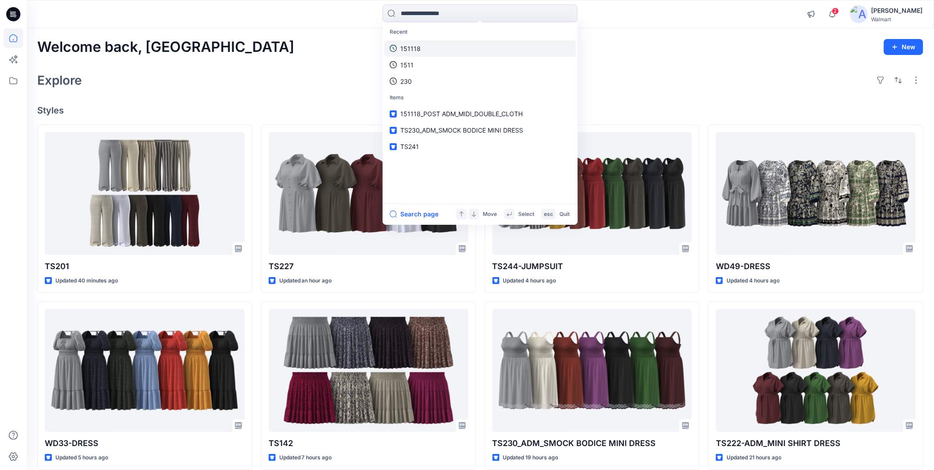
click at [410, 51] on p "151118" at bounding box center [410, 48] width 20 height 9
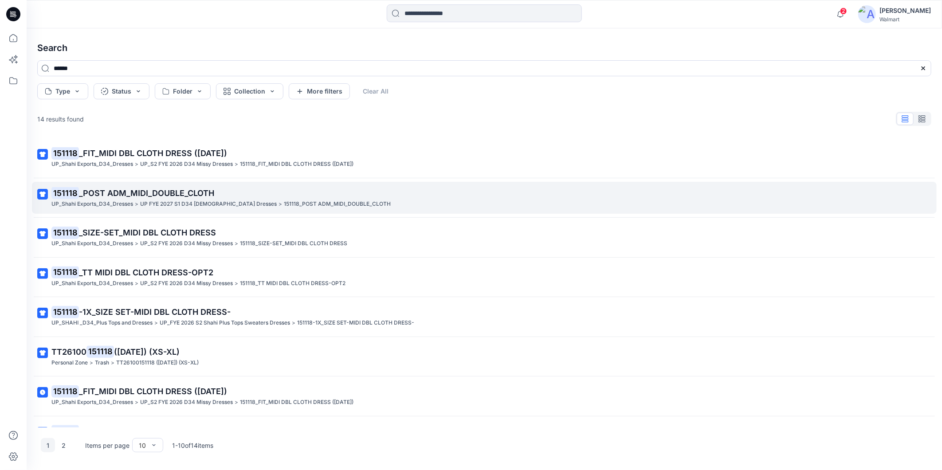
click at [184, 197] on span "_POST ADM_MIDI_DOUBLE_CLOTH" at bounding box center [146, 192] width 135 height 9
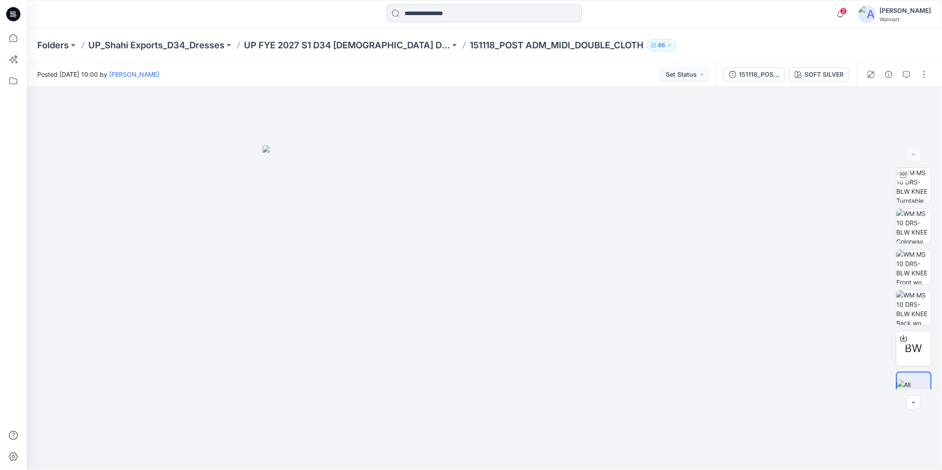
click at [424, 14] on input at bounding box center [484, 13] width 195 height 18
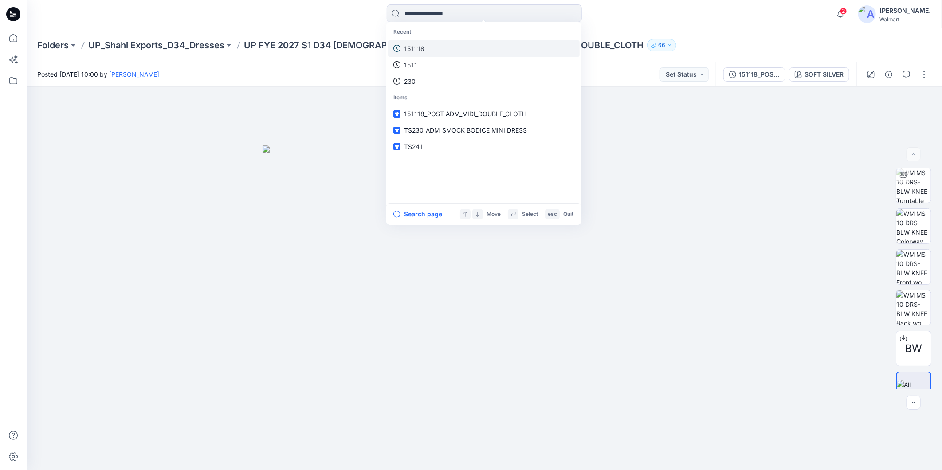
click at [414, 44] on p "151118" at bounding box center [414, 48] width 20 height 9
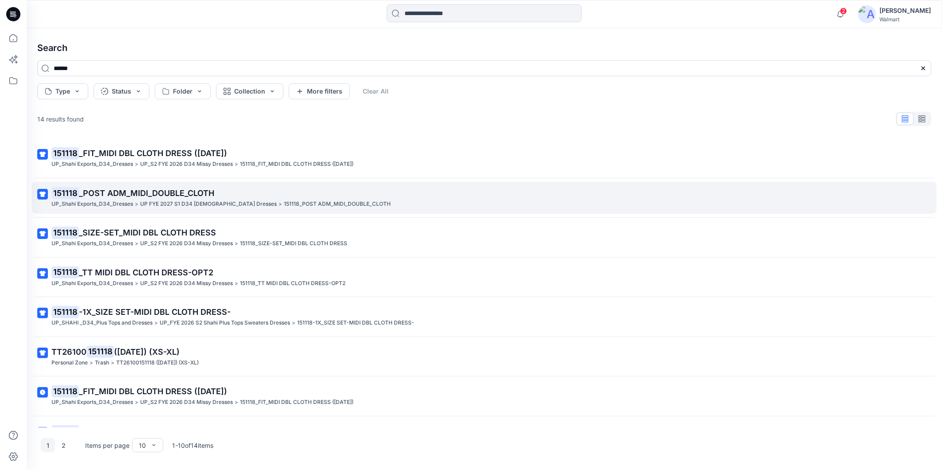
click at [157, 201] on p "UP FYE 2027 S1 D34 [DEMOGRAPHIC_DATA] Dresses" at bounding box center [208, 203] width 137 height 9
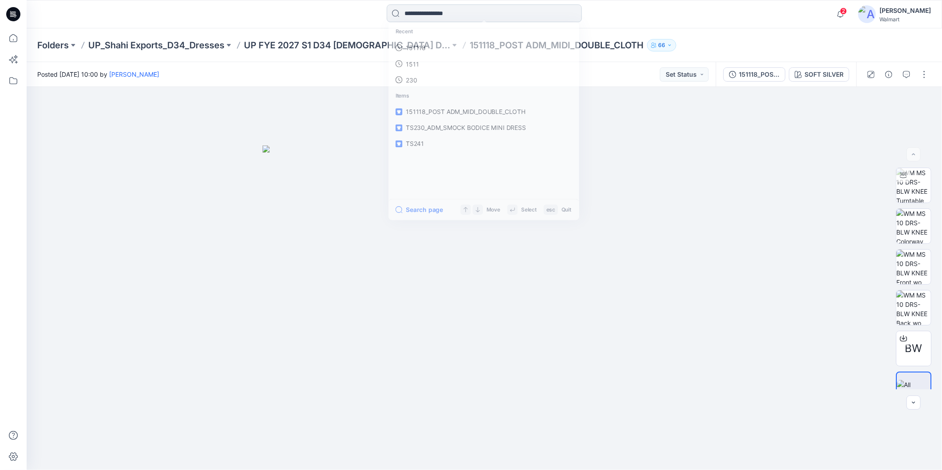
click at [409, 15] on input at bounding box center [484, 13] width 195 height 18
click at [406, 49] on p "151118" at bounding box center [414, 48] width 20 height 9
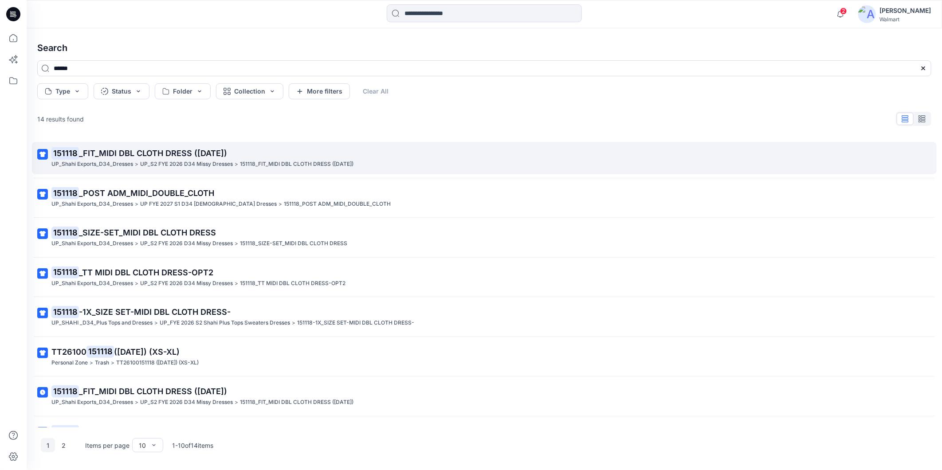
click at [198, 150] on span "_FIT_MIDI DBL CLOTH DRESS ([DATE])" at bounding box center [153, 153] width 148 height 9
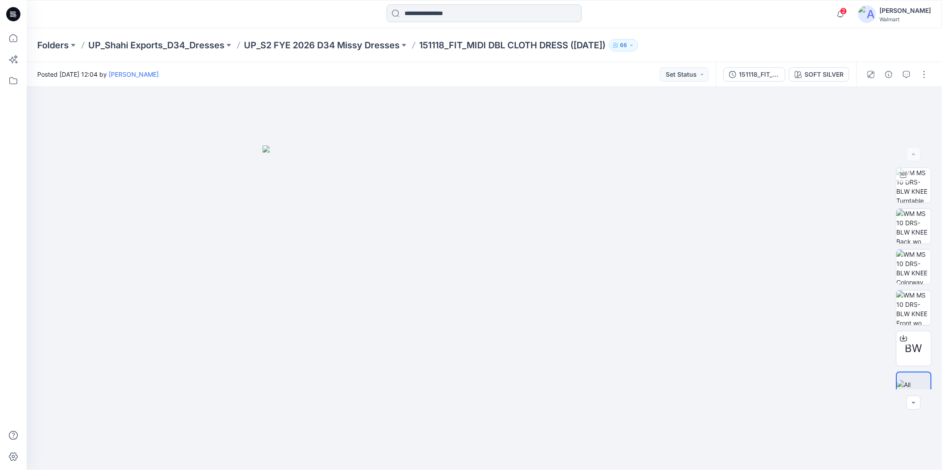
click at [415, 14] on input at bounding box center [484, 13] width 195 height 18
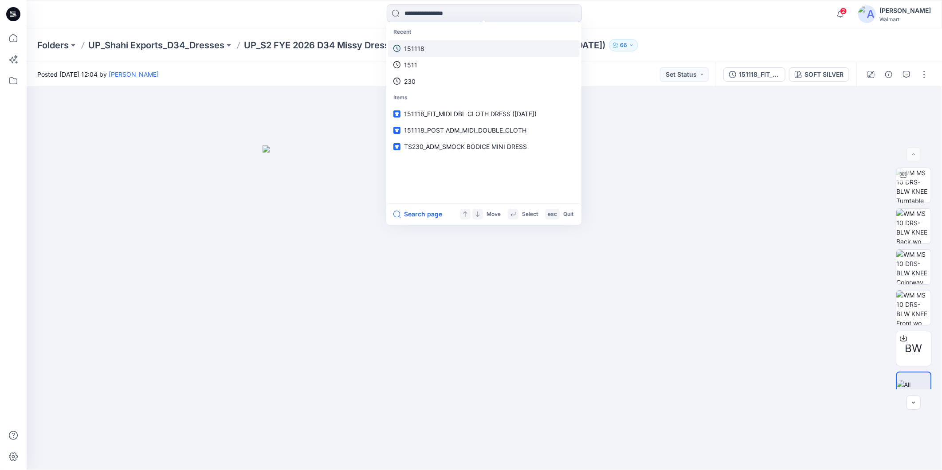
click at [417, 48] on p "151118" at bounding box center [414, 48] width 20 height 9
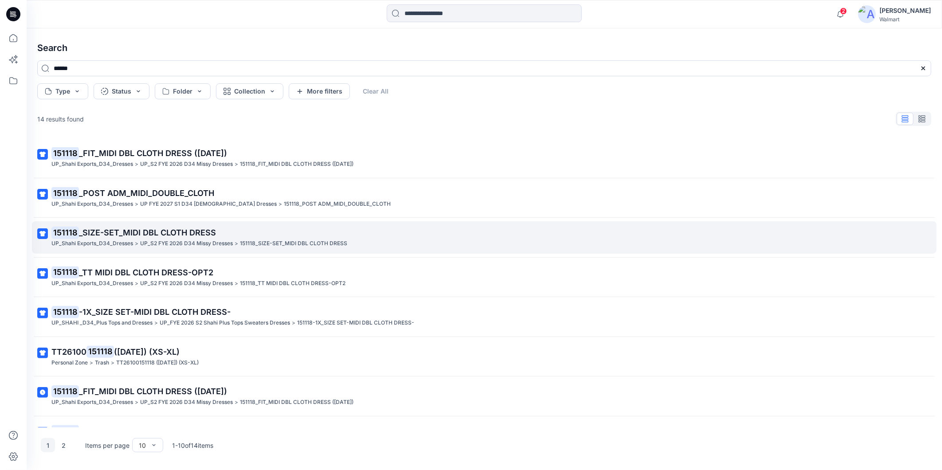
click at [211, 235] on span "_SIZE-SET_MIDI DBL CLOTH DRESS" at bounding box center [147, 232] width 137 height 9
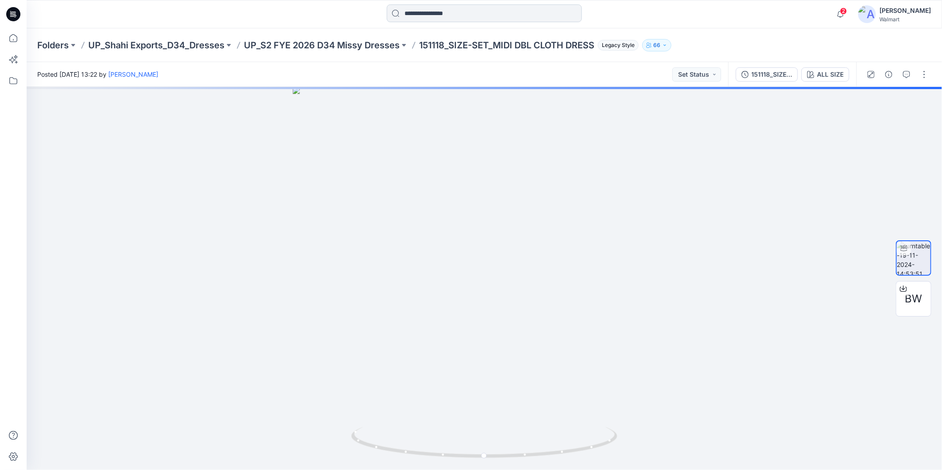
click at [423, 11] on input at bounding box center [484, 13] width 195 height 18
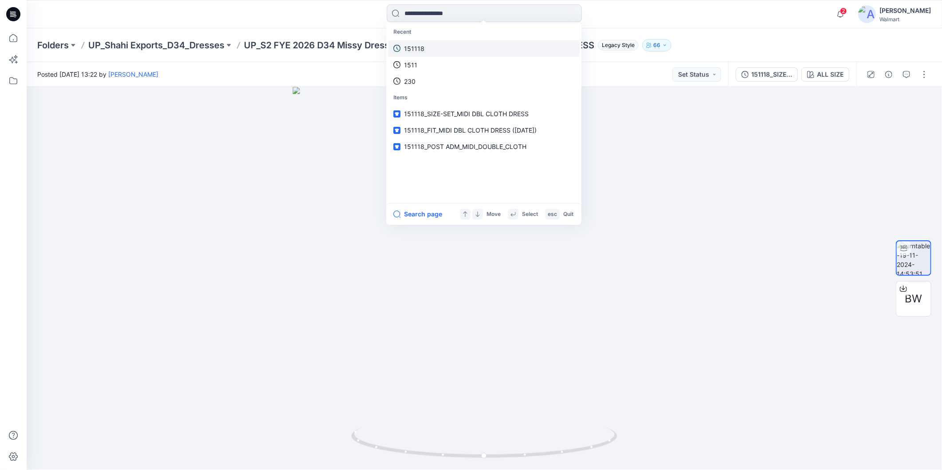
click at [411, 47] on p "151118" at bounding box center [414, 48] width 20 height 9
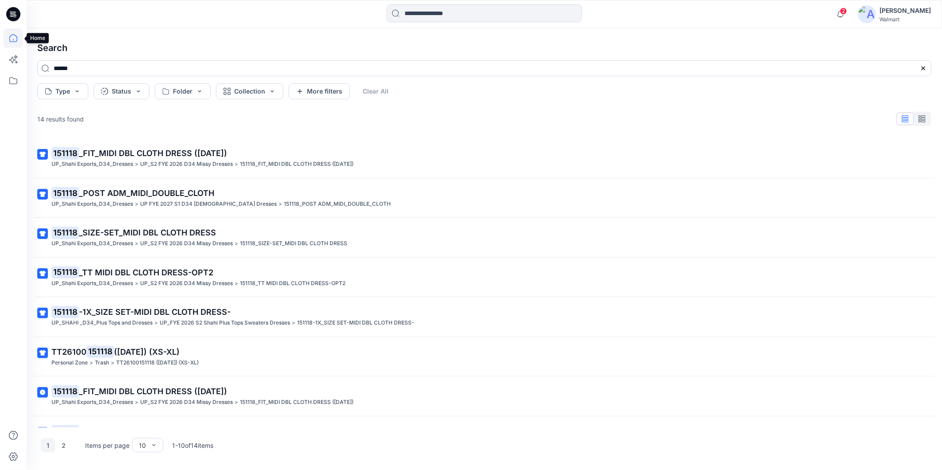
click at [12, 38] on icon at bounding box center [14, 38] width 20 height 20
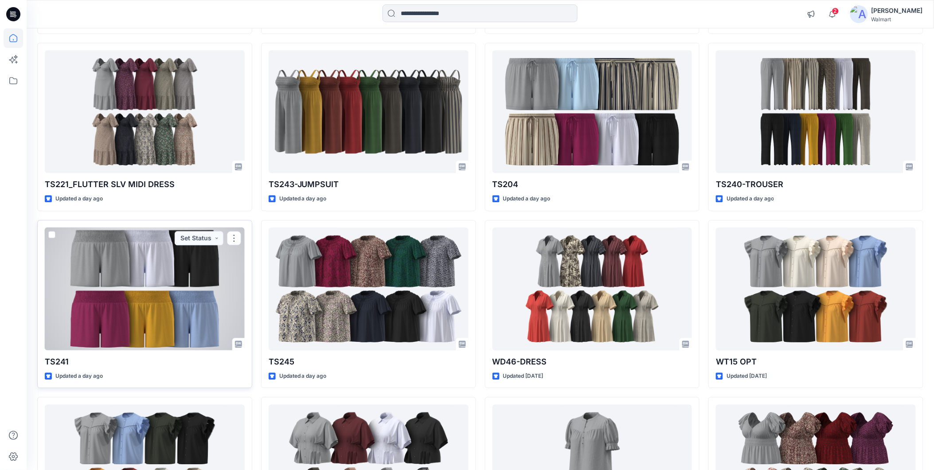
scroll to position [614, 0]
click at [68, 269] on div at bounding box center [145, 288] width 200 height 123
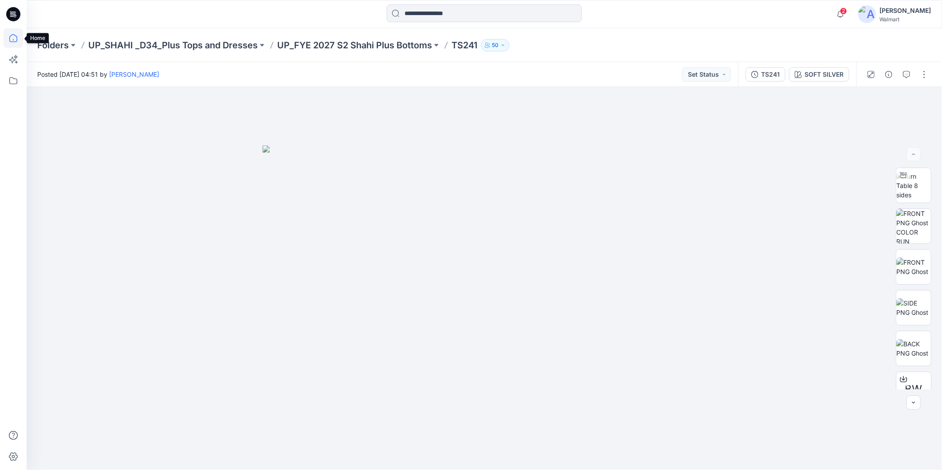
click at [10, 37] on icon at bounding box center [13, 38] width 8 height 8
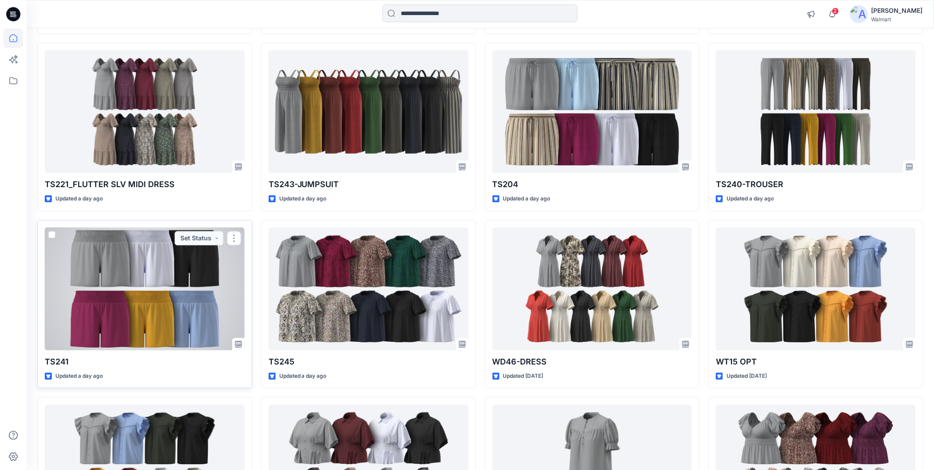
scroll to position [689, 0]
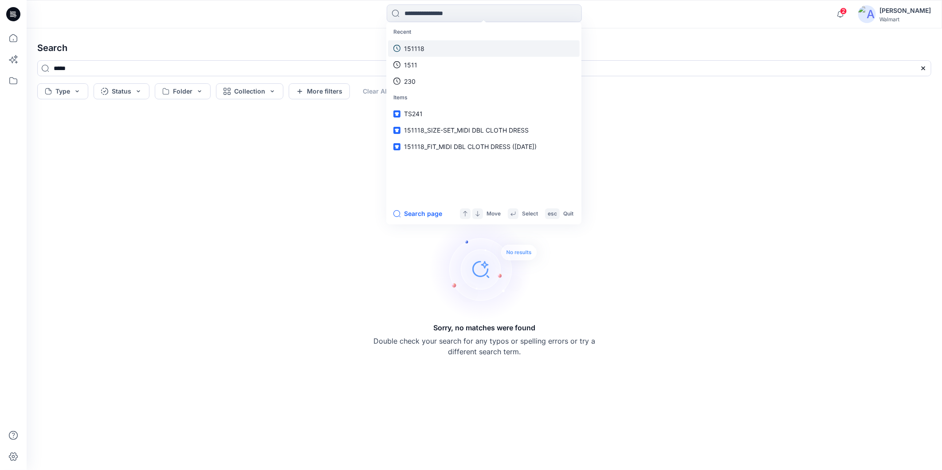
click at [419, 45] on p "151118" at bounding box center [414, 48] width 20 height 9
type input "******"
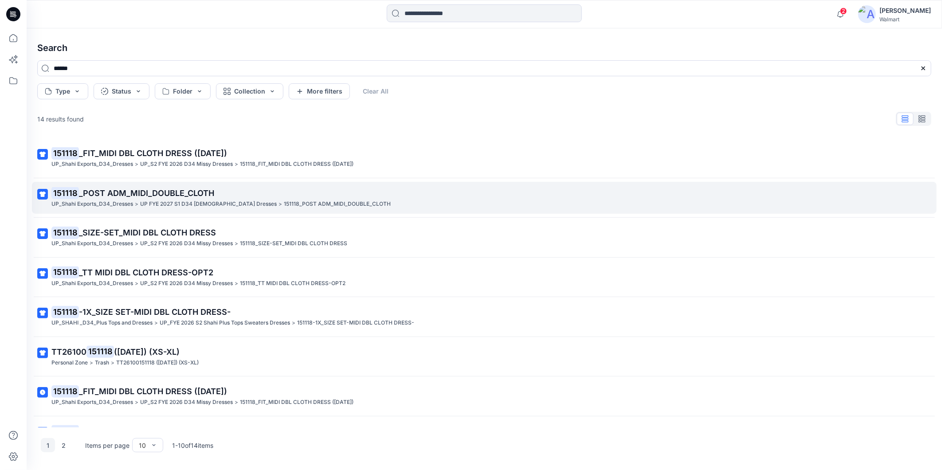
click at [121, 199] on p "UP_Shahi Exports_D34_Dresses" at bounding box center [92, 203] width 82 height 9
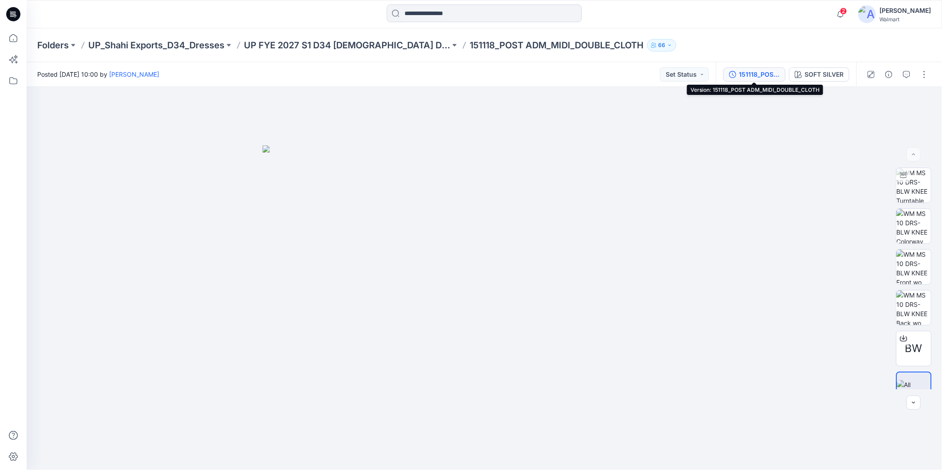
click at [748, 68] on button "151118_POST ADM_MIDI_DOUBLE_CLOTH" at bounding box center [754, 74] width 62 height 14
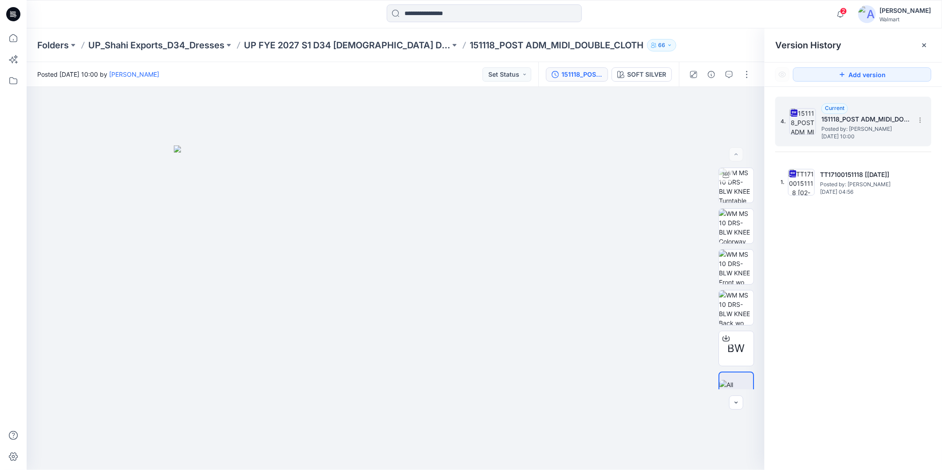
click at [841, 121] on h5 "151118_POST ADM_MIDI_DOUBLE_CLOTH" at bounding box center [865, 119] width 89 height 11
click at [734, 343] on span "BW" at bounding box center [735, 348] width 17 height 16
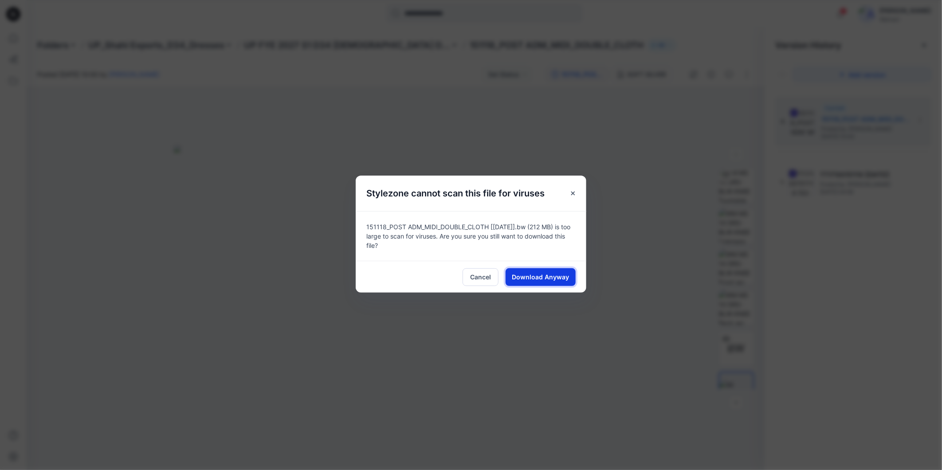
click at [544, 273] on span "Download Anyway" at bounding box center [540, 276] width 57 height 9
